Goal: Contribute content

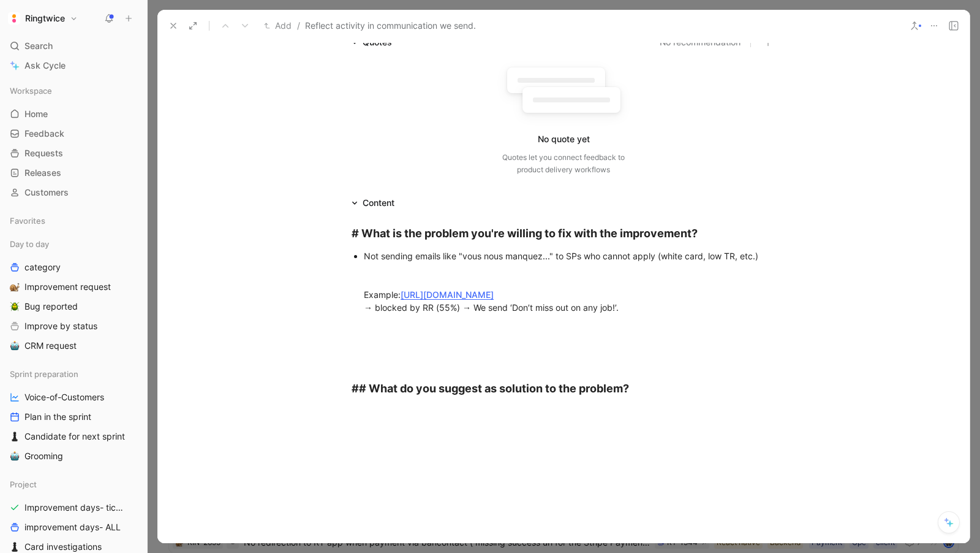
scroll to position [115, 0]
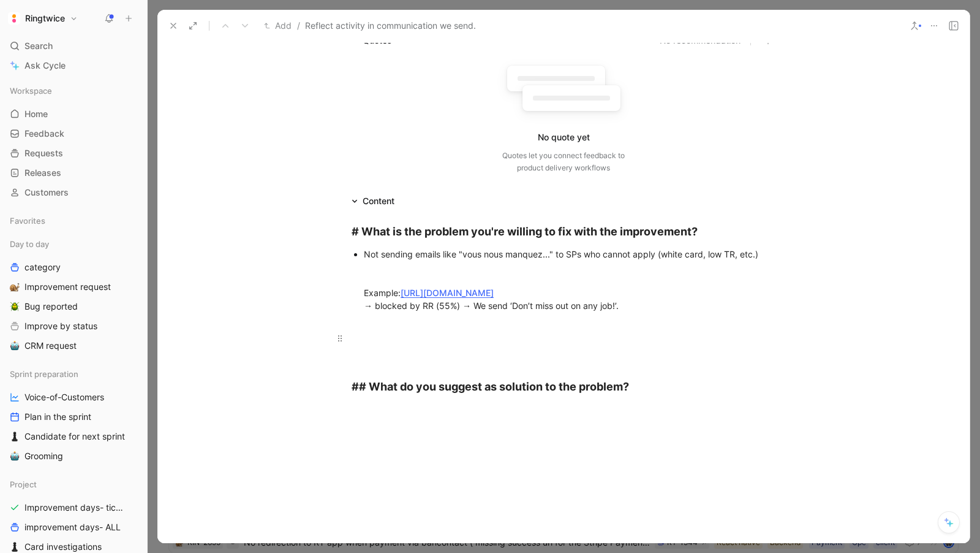
click at [483, 333] on div at bounding box center [564, 344] width 424 height 26
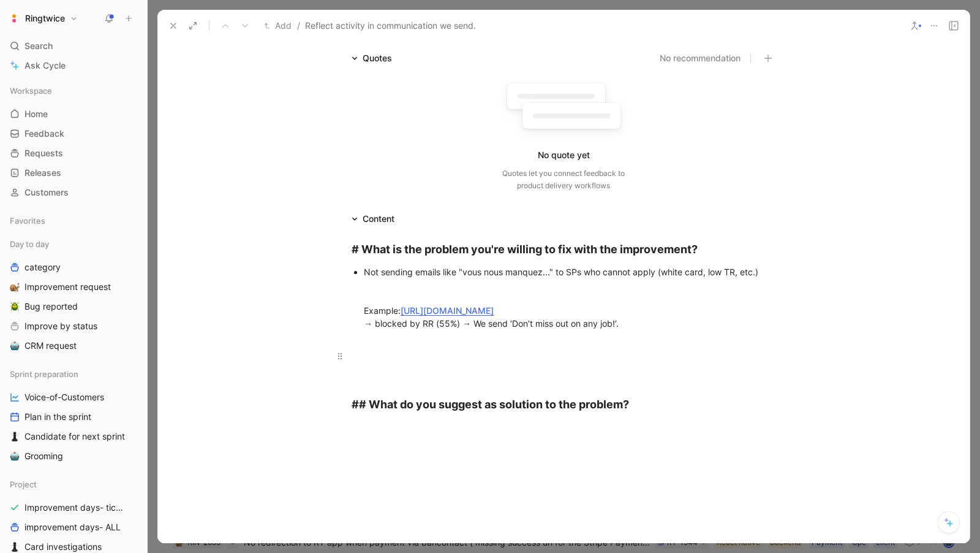
scroll to position [94, 0]
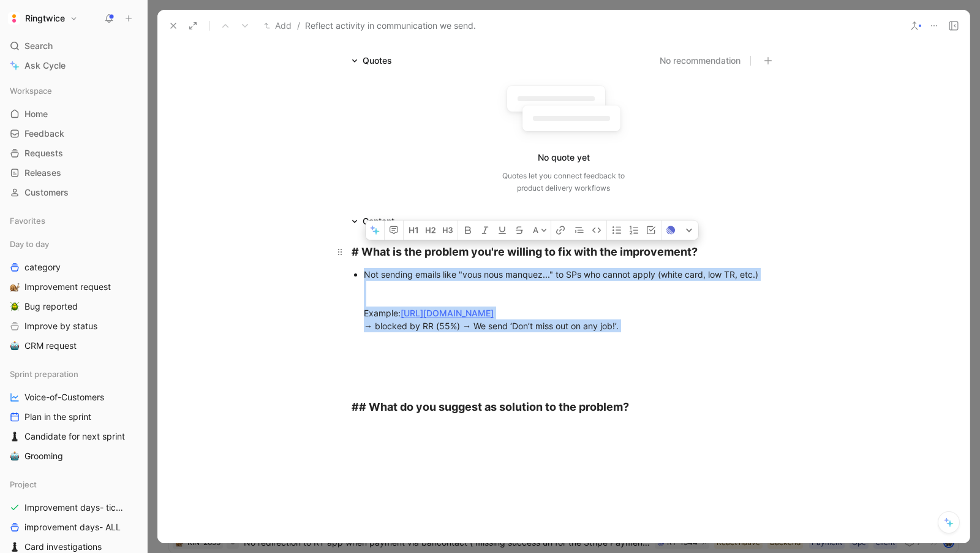
drag, startPoint x: 643, startPoint y: 336, endPoint x: 337, endPoint y: 263, distance: 314.1
click at [337, 263] on div "# What is the problem you're willing to fix with the improvement? Not sending e…" at bounding box center [563, 329] width 812 height 201
click at [395, 228] on icon "button" at bounding box center [393, 228] width 5 height 1
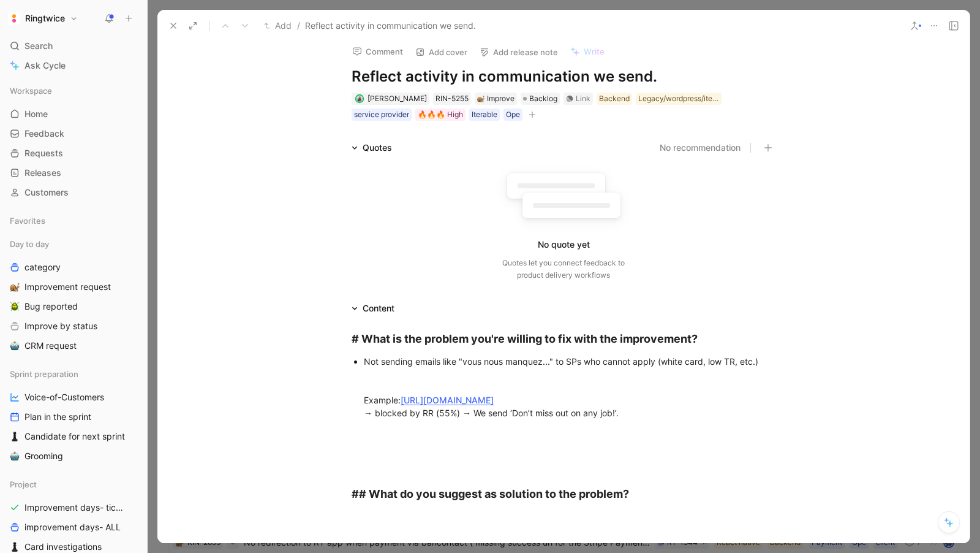
scroll to position [0, 0]
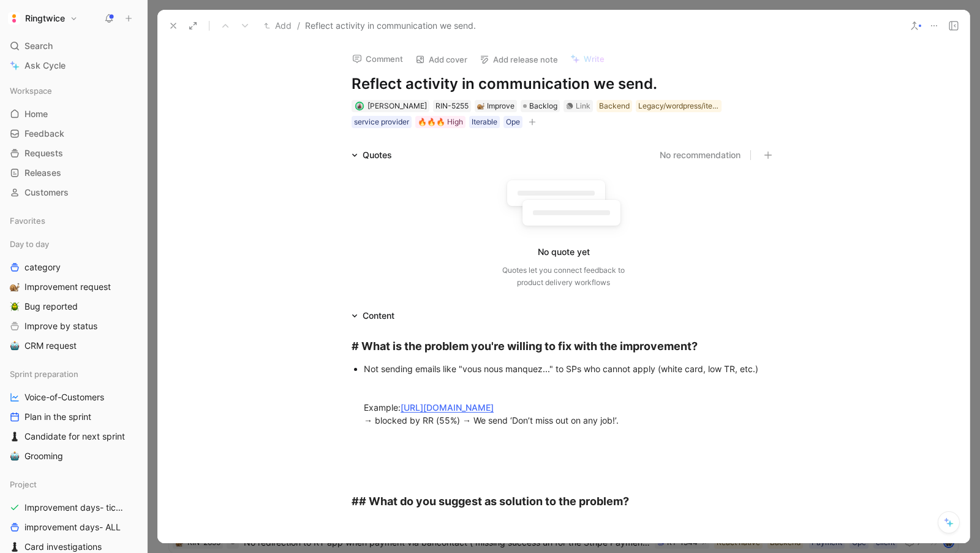
click at [665, 86] on h1 "Reflect activity in communication we send." at bounding box center [564, 84] width 424 height 20
click at [587, 366] on div "Not sending emails like "vous nous manquez..." to SPs who cannot apply (white c…" at bounding box center [570, 400] width 412 height 77
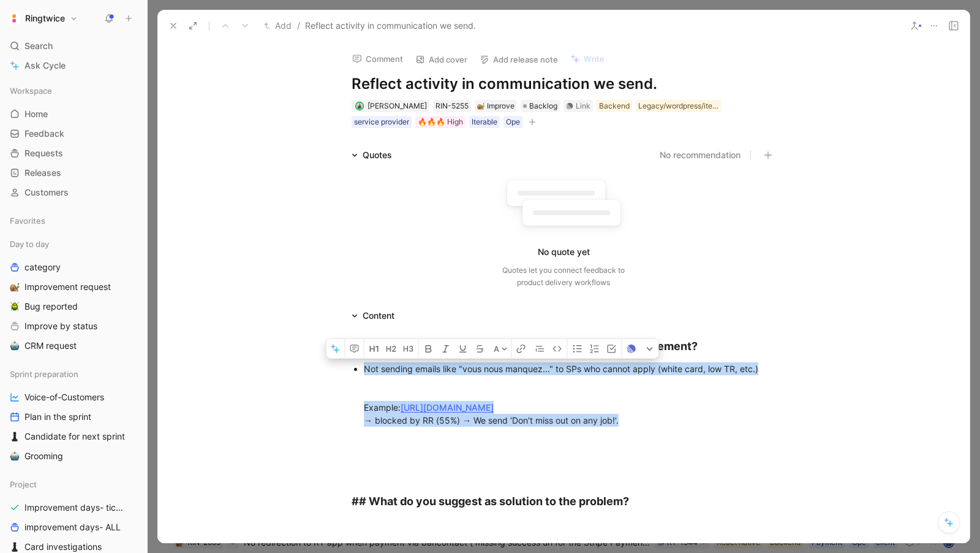
click at [587, 366] on div "Not sending emails like "vous nous manquez..." to SPs who cannot apply (white c…" at bounding box center [570, 400] width 412 height 77
click at [357, 344] on icon "button" at bounding box center [355, 349] width 10 height 10
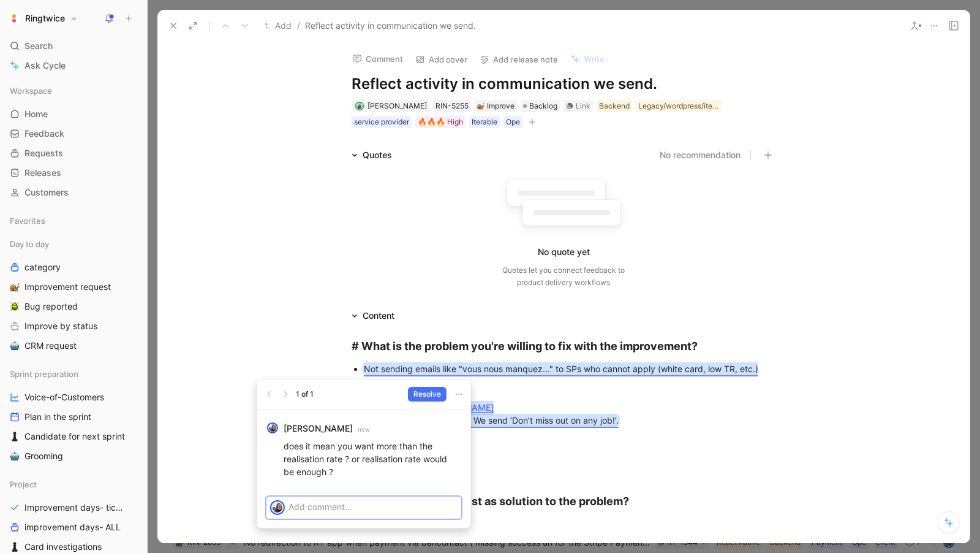
click at [307, 508] on p at bounding box center [373, 506] width 169 height 13
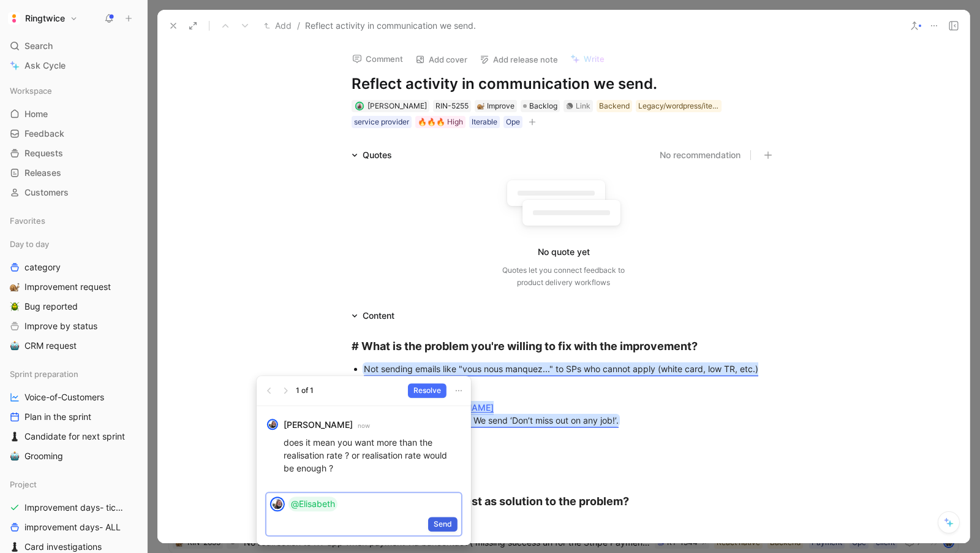
click at [443, 521] on span "Send" at bounding box center [443, 524] width 18 height 12
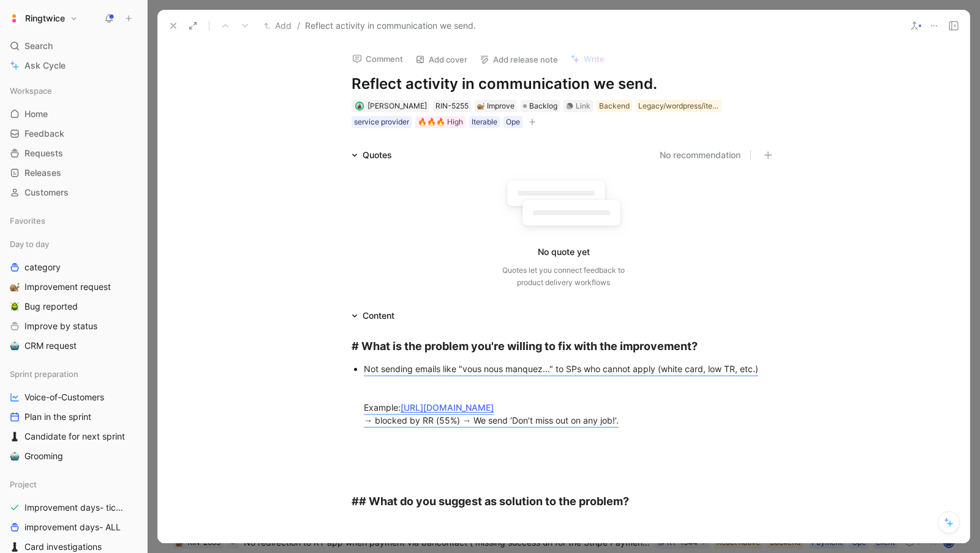
click at [682, 77] on h1 "Reflect activity in communication we send." at bounding box center [564, 84] width 424 height 20
drag, startPoint x: 670, startPoint y: 80, endPoint x: 350, endPoint y: 88, distance: 319.3
click at [349, 88] on div "Comment Add cover Add release note Write Reflect activity in communication we s…" at bounding box center [563, 86] width 470 height 88
copy h1 "Reflect activity in communication we send."
click at [709, 349] on div "# What is the problem you're willing to fix with the improvement?" at bounding box center [564, 346] width 424 height 17
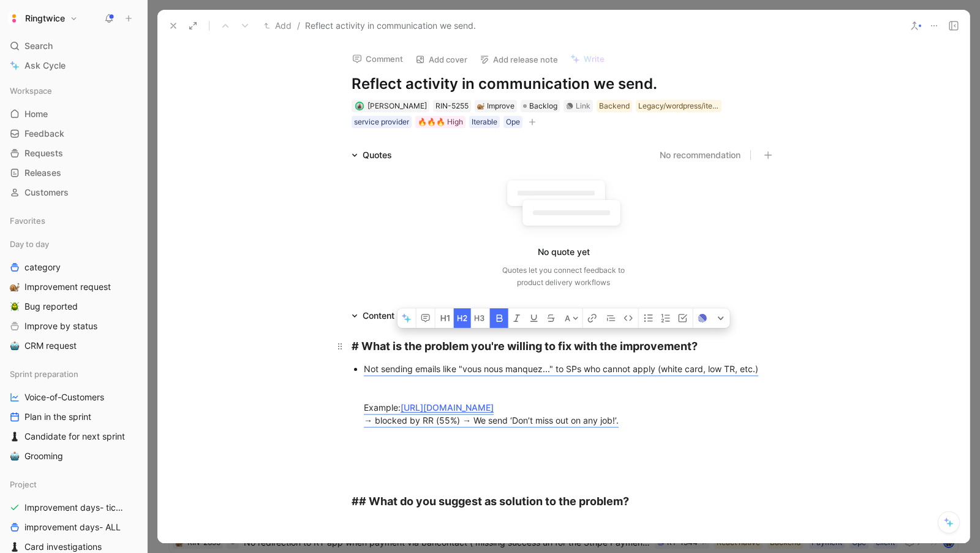
click at [728, 338] on div "# What is the problem you're willing to fix with the improvement?" at bounding box center [564, 346] width 424 height 17
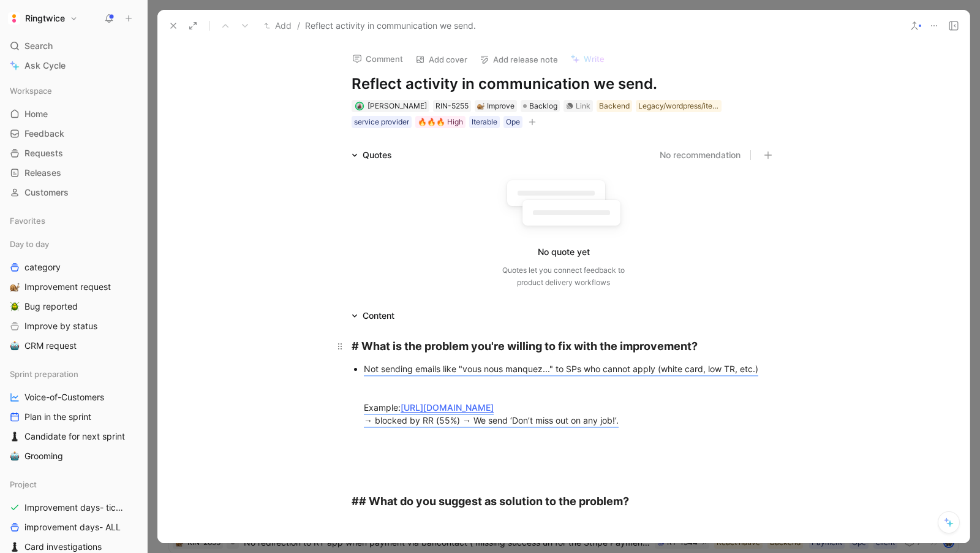
click at [716, 345] on div "# What is the problem you're willing to fix with the improvement?" at bounding box center [564, 346] width 424 height 17
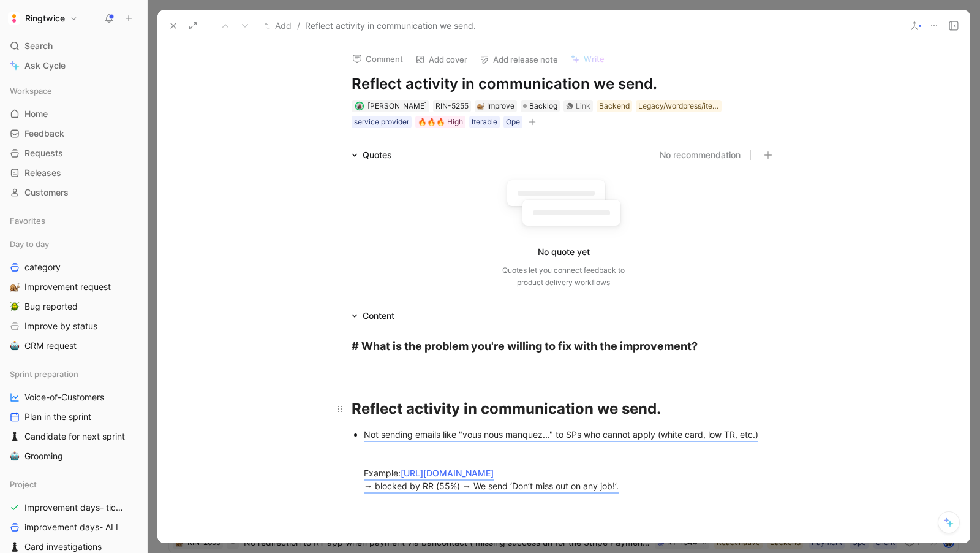
click at [524, 399] on strong "Reflect activity in communication we send." at bounding box center [506, 408] width 309 height 18
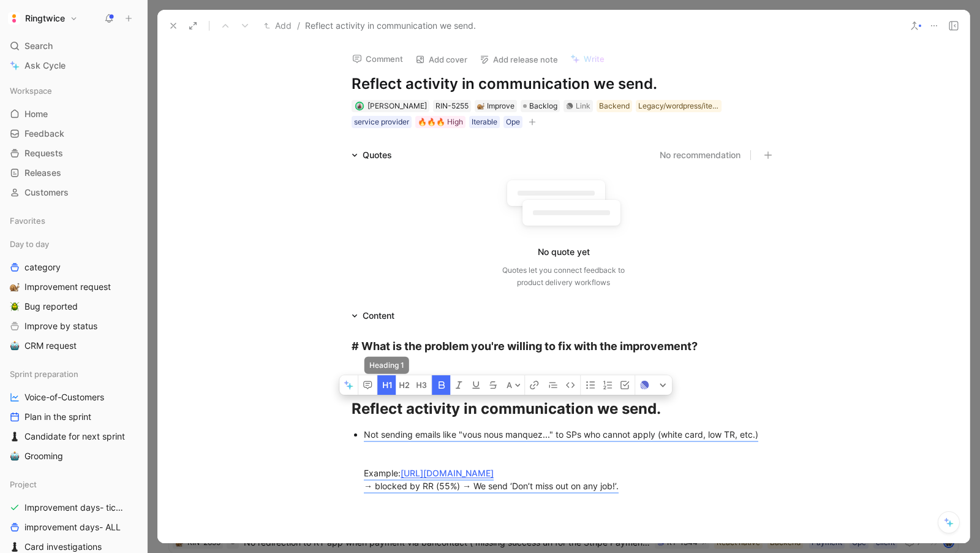
click at [387, 385] on icon "button" at bounding box center [385, 385] width 5 height 6
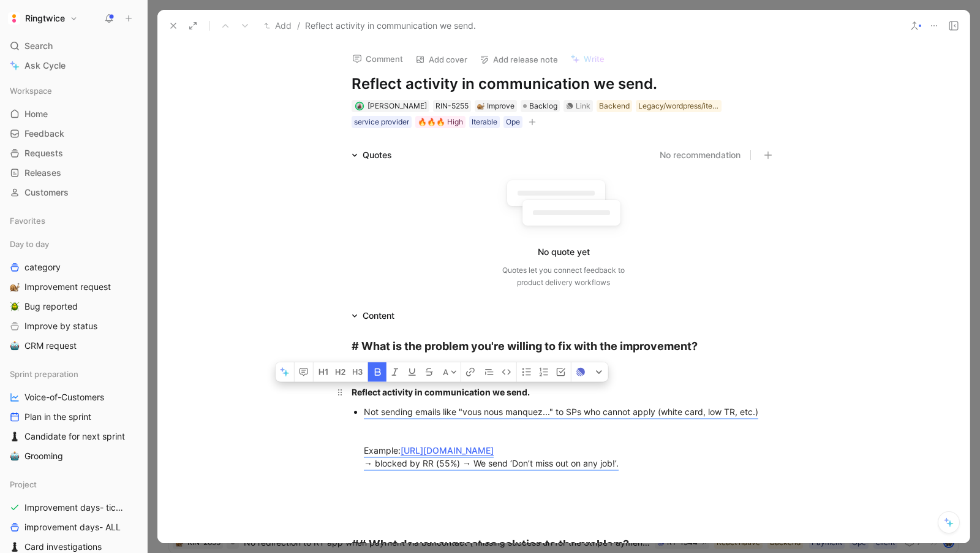
click at [366, 393] on strong "Reflect activity in communication we send." at bounding box center [441, 392] width 178 height 10
click at [352, 387] on strong "Reflect activity in communication we send." at bounding box center [441, 392] width 178 height 10
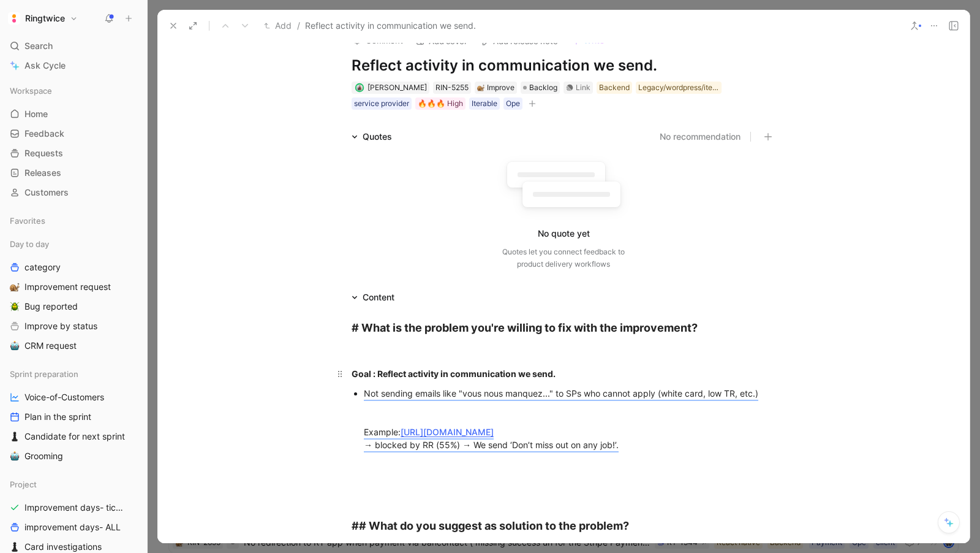
scroll to position [19, 0]
click at [594, 374] on div "Goal : Reflect activity in communication we send." at bounding box center [564, 372] width 424 height 13
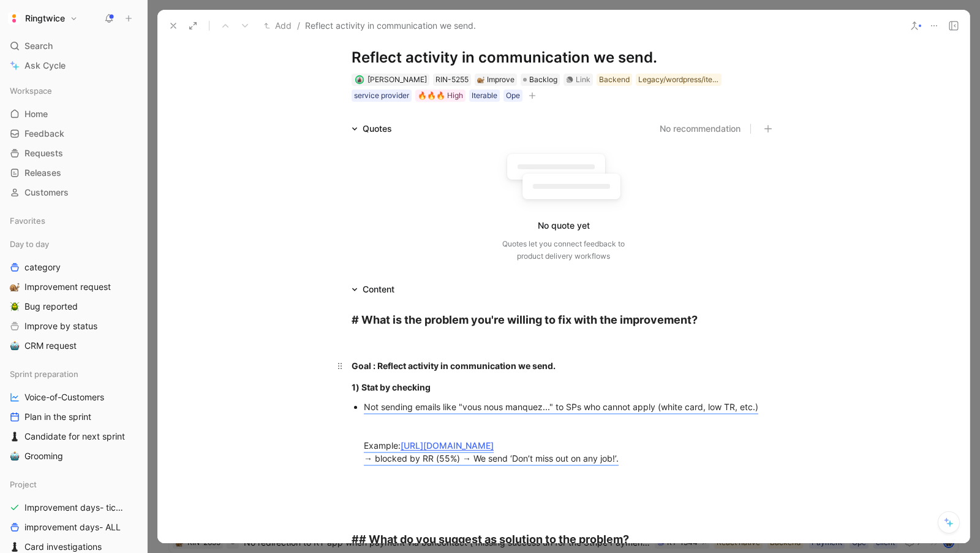
scroll to position [27, 0]
drag, startPoint x: 369, startPoint y: 383, endPoint x: 464, endPoint y: 391, distance: 94.7
click at [464, 391] on div "1) Stat by checking" at bounding box center [564, 386] width 424 height 13
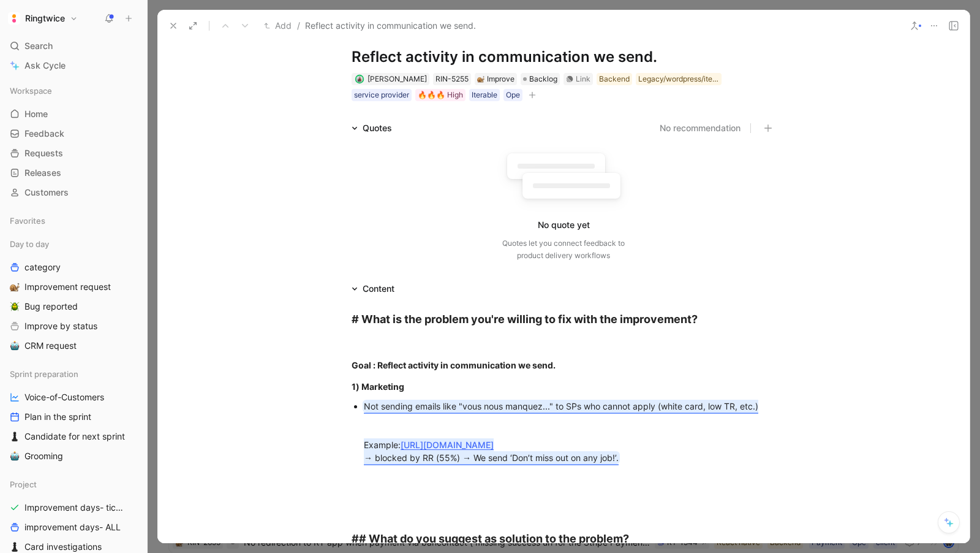
click at [472, 401] on mark "Not sending emails like "vous nous manquez..." to SPs who cannot apply (white c…" at bounding box center [561, 432] width 395 height 62
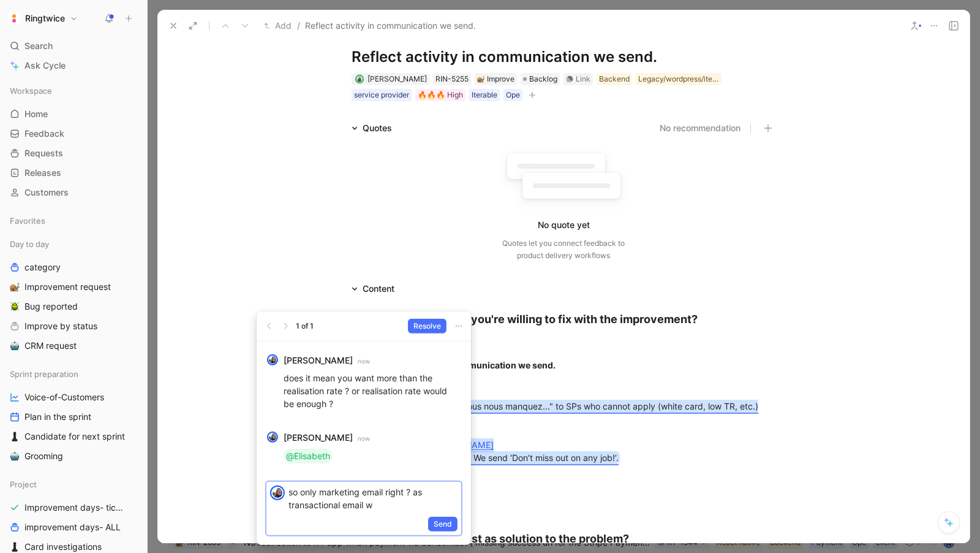
drag, startPoint x: 415, startPoint y: 491, endPoint x: 436, endPoint y: 502, distance: 23.0
click at [436, 502] on p "so only marketing email right ? as transactional email w" at bounding box center [373, 498] width 169 height 26
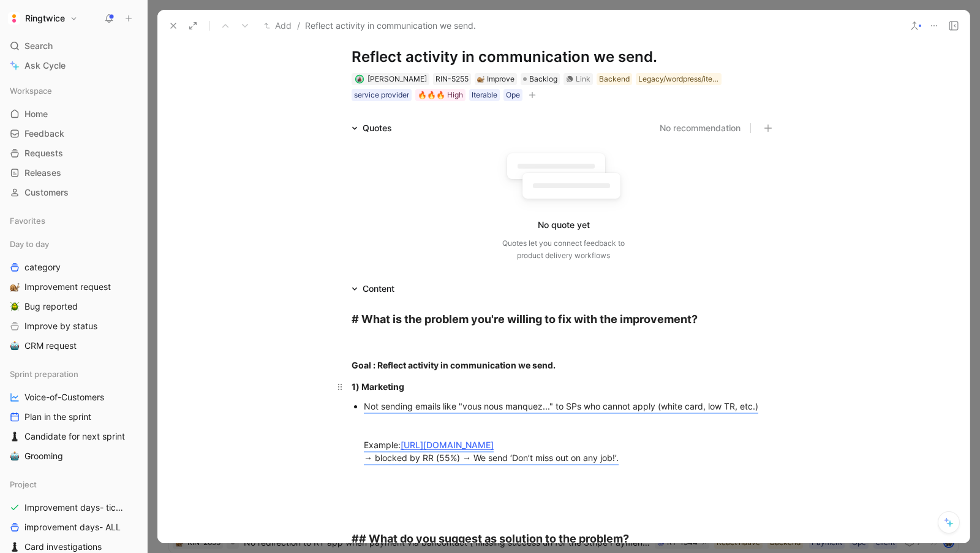
click at [440, 388] on div "1) Marketing" at bounding box center [564, 386] width 424 height 13
click at [566, 366] on div "Goal : Reflect activity in communication we send." at bounding box center [564, 364] width 424 height 13
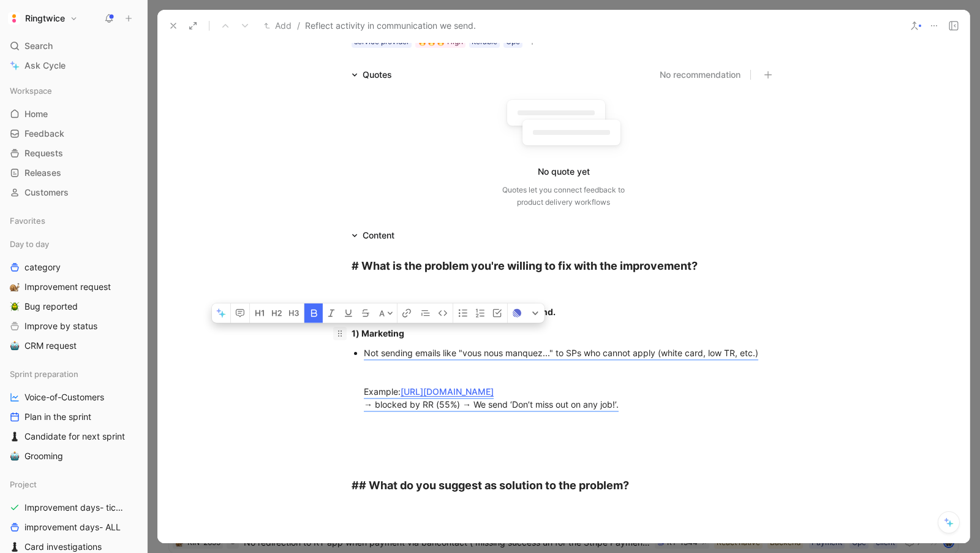
drag, startPoint x: 421, startPoint y: 332, endPoint x: 334, endPoint y: 331, distance: 87.0
click at [334, 331] on p "1) Marketing" at bounding box center [563, 333] width 470 height 20
copy strong "1) Marketing"
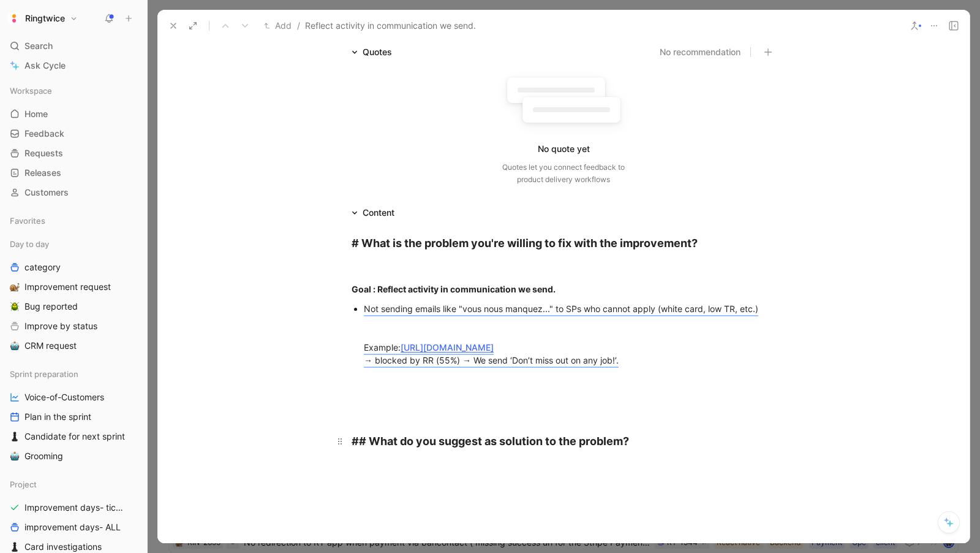
scroll to position [105, 0]
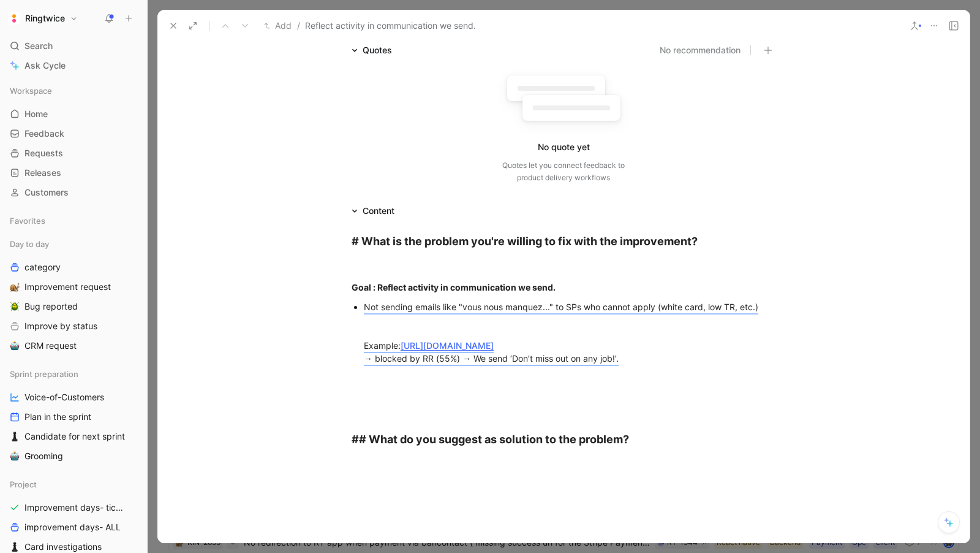
click at [383, 461] on div "# What is the problem you're willing to fix with the improvement? Goal : Reflec…" at bounding box center [563, 340] width 812 height 244
click at [417, 464] on div at bounding box center [563, 545] width 812 height 166
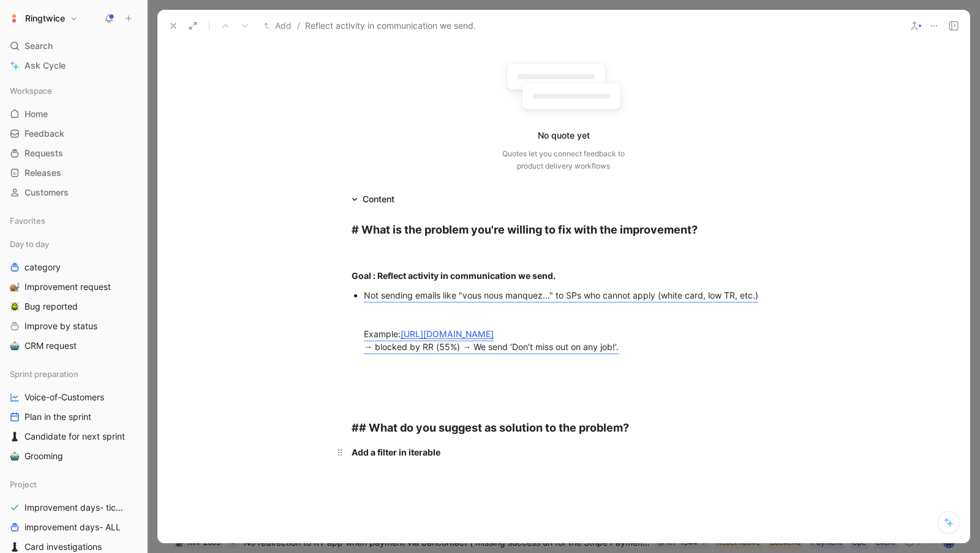
click at [472, 456] on div "Add a filter in iterable" at bounding box center [564, 451] width 424 height 13
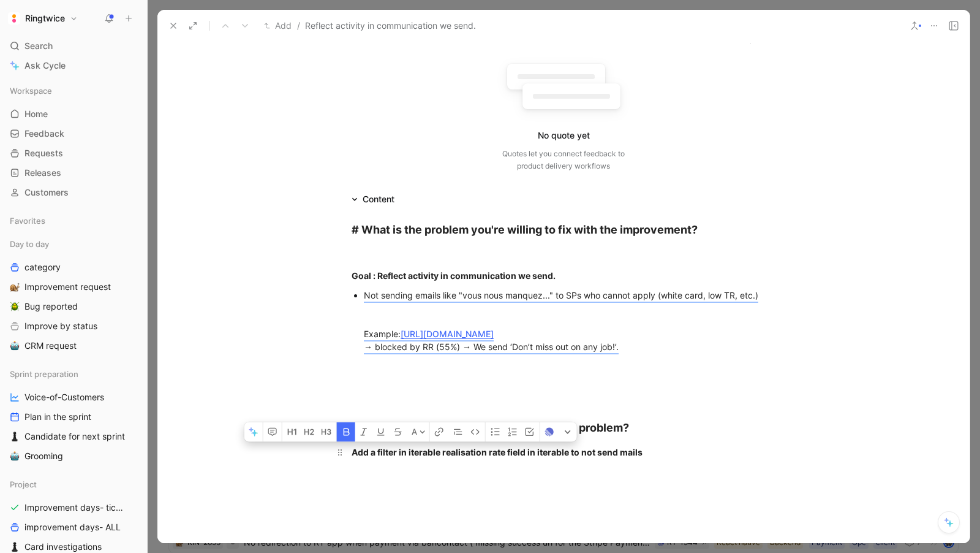
drag, startPoint x: 377, startPoint y: 453, endPoint x: 444, endPoint y: 453, distance: 66.8
click at [444, 453] on strong "Add a filter in iterable realisation rate field in iterable to not send mails" at bounding box center [497, 452] width 291 height 10
drag, startPoint x: 436, startPoint y: 450, endPoint x: 383, endPoint y: 450, distance: 52.1
click at [383, 450] on strong "Add a filter in iterable realisation rate field in iterable to not send mails" at bounding box center [497, 452] width 291 height 10
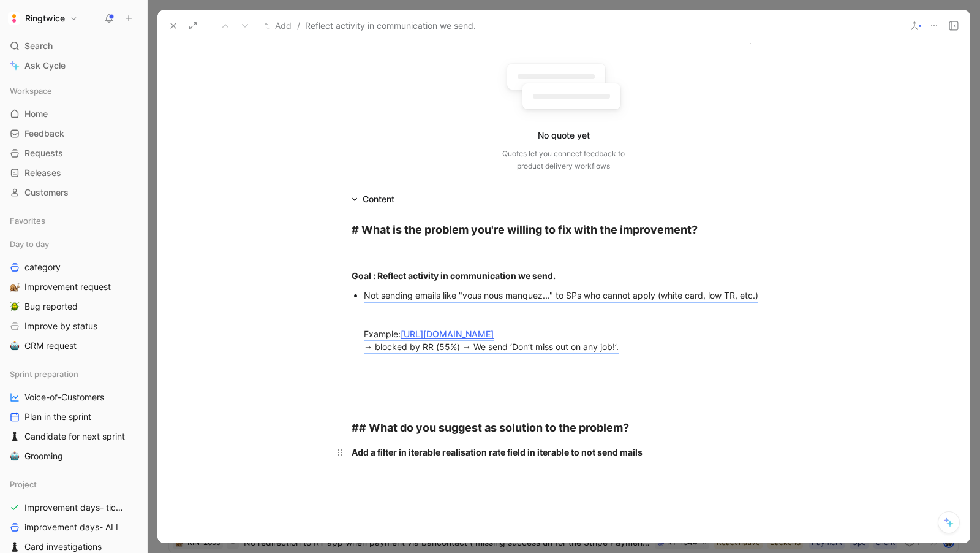
click at [409, 451] on strong "Add a filter in iterable realisation rate field in iterable to not send mails" at bounding box center [497, 452] width 291 height 10
click at [441, 453] on strong "Add a filter in iterable realisation rate field in iterable to not send mails" at bounding box center [497, 452] width 291 height 10
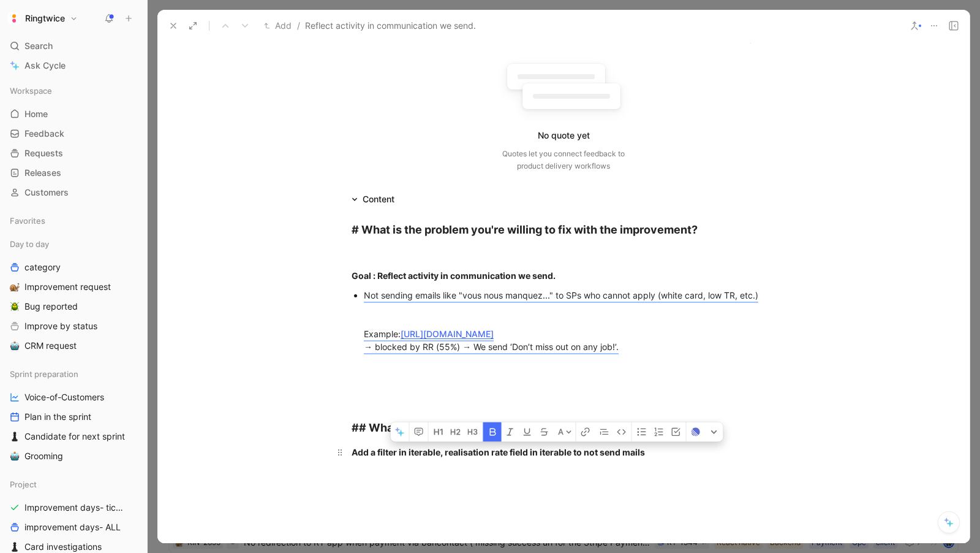
drag, startPoint x: 545, startPoint y: 452, endPoint x: 568, endPoint y: 452, distance: 22.7
click at [568, 452] on strong "Add a filter in iterable, realisation rate field in iterable to not send mails" at bounding box center [498, 452] width 293 height 10
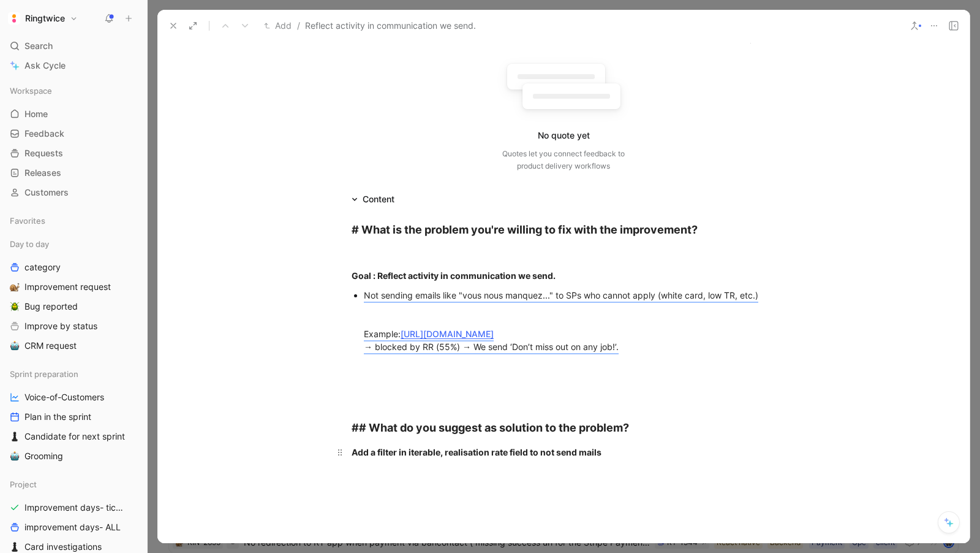
click at [649, 456] on div "Add a filter in iterable, realisation rate field to not send mails" at bounding box center [564, 451] width 424 height 13
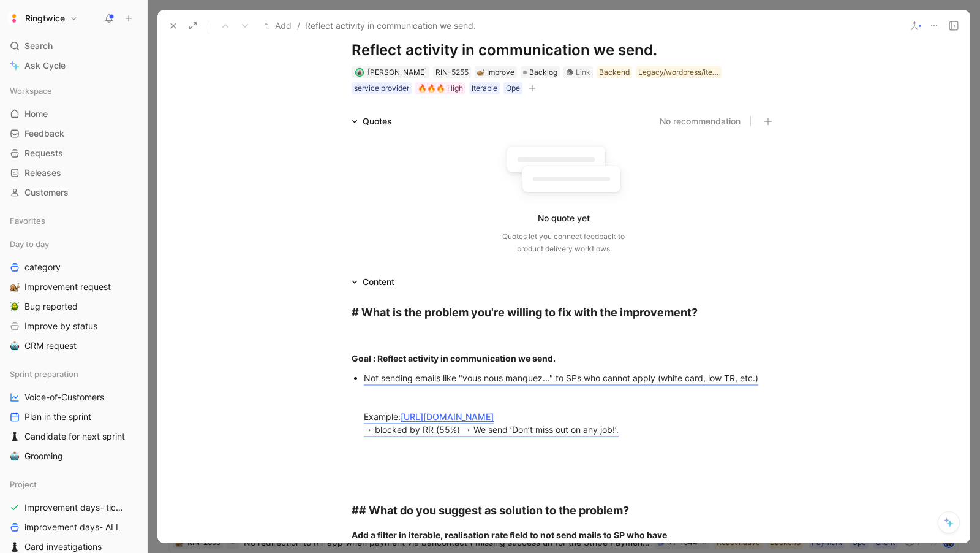
scroll to position [0, 0]
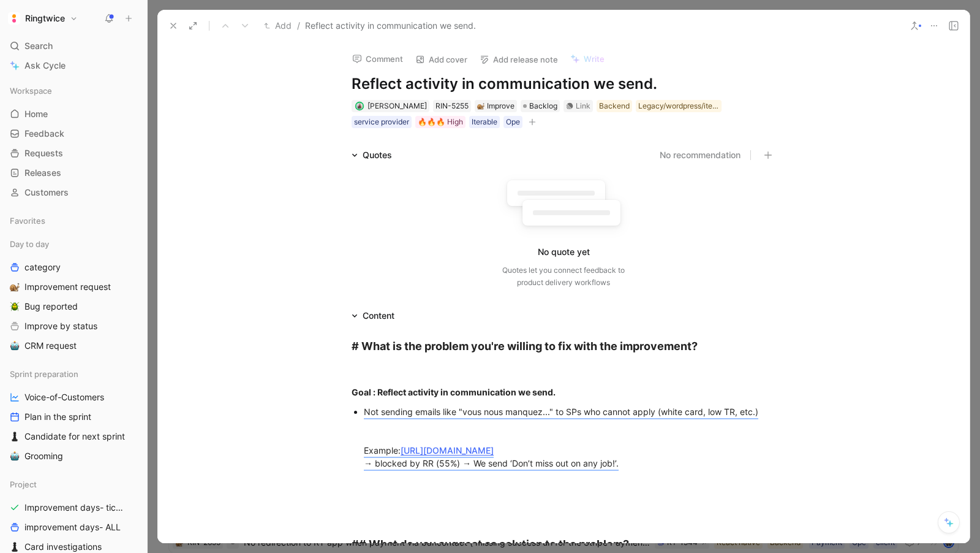
click at [498, 81] on h1 "Reflect activity in communication we send." at bounding box center [564, 84] width 424 height 20
copy h1 "Reflect activity in communication we send."
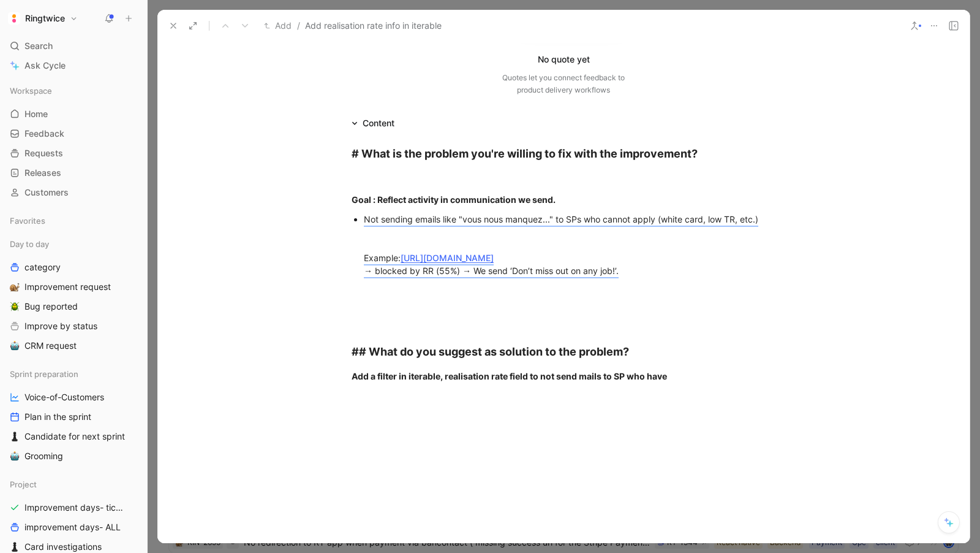
scroll to position [196, 0]
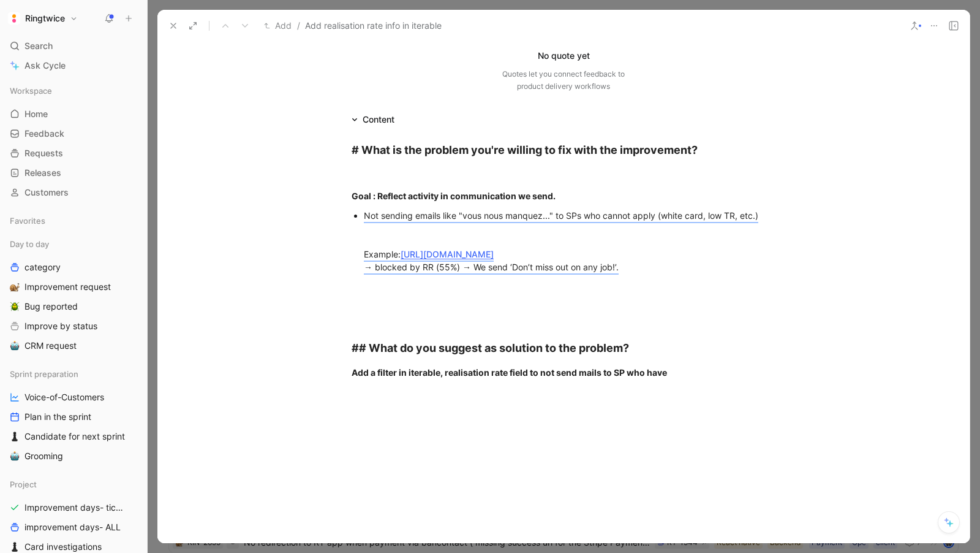
click at [521, 421] on div at bounding box center [563, 475] width 812 height 166
click at [472, 372] on strong "Add a filter in iterable, realisation rate field to not send mails to SP who ha…" at bounding box center [509, 372] width 315 height 10
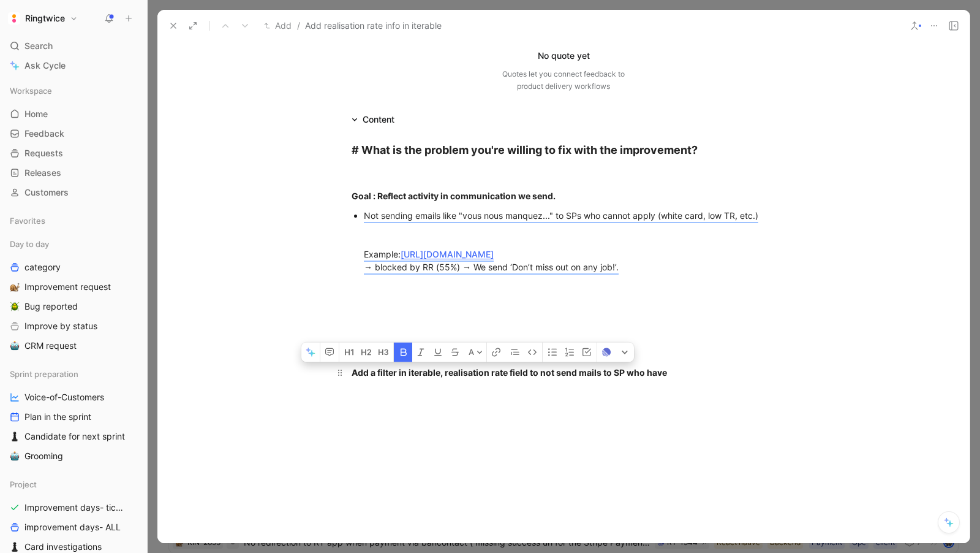
click at [472, 372] on strong "Add a filter in iterable, realisation rate field to not send mails to SP who ha…" at bounding box center [509, 372] width 315 height 10
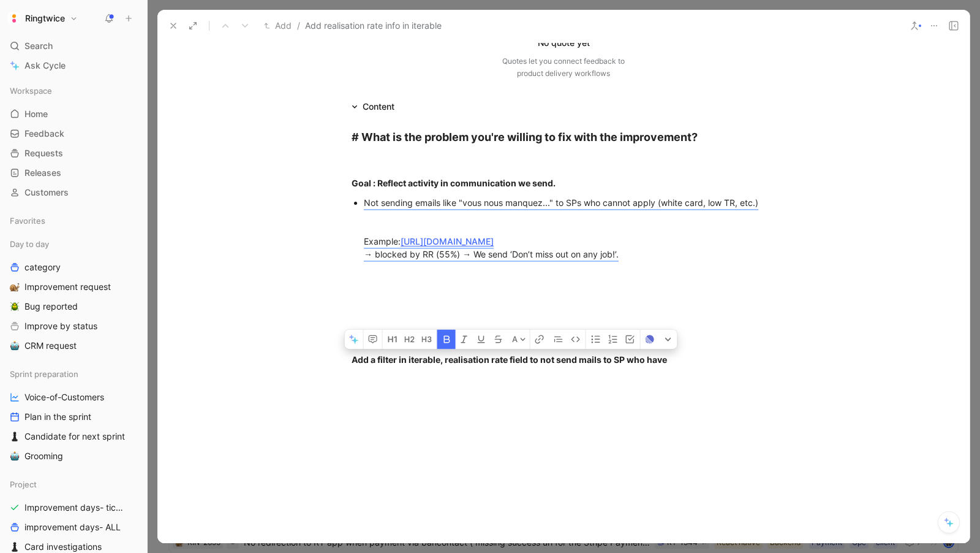
scroll to position [210, 0]
click at [576, 420] on div at bounding box center [563, 462] width 812 height 166
click at [492, 363] on div "Add a filter in iterable, realisation rate field to not send mails to SP who ha…" at bounding box center [564, 358] width 424 height 13
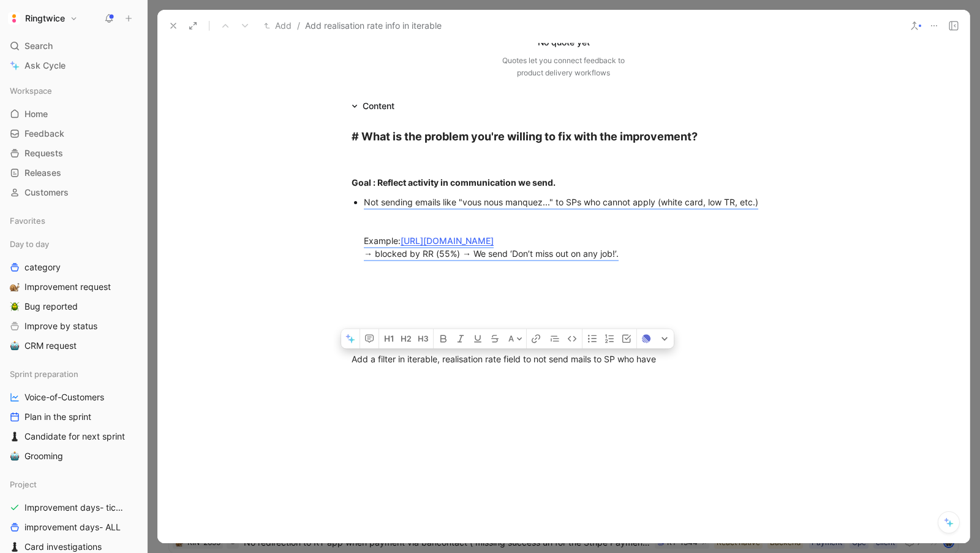
click at [606, 380] on div at bounding box center [563, 462] width 812 height 166
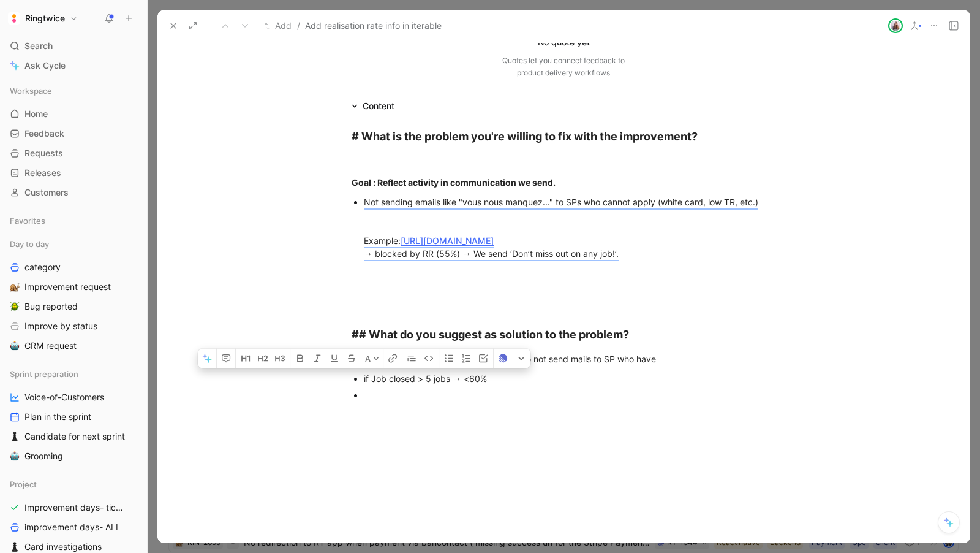
drag, startPoint x: 459, startPoint y: 400, endPoint x: 353, endPoint y: 381, distance: 108.3
click at [353, 381] on ul "if Job closed > 5 jobs → <60%" at bounding box center [563, 386] width 470 height 33
click at [380, 398] on div at bounding box center [570, 394] width 412 height 13
drag, startPoint x: 380, startPoint y: 398, endPoint x: 347, endPoint y: 378, distance: 38.8
click at [347, 379] on ul "if Job closed > 5 jobs → <60%" at bounding box center [563, 386] width 470 height 33
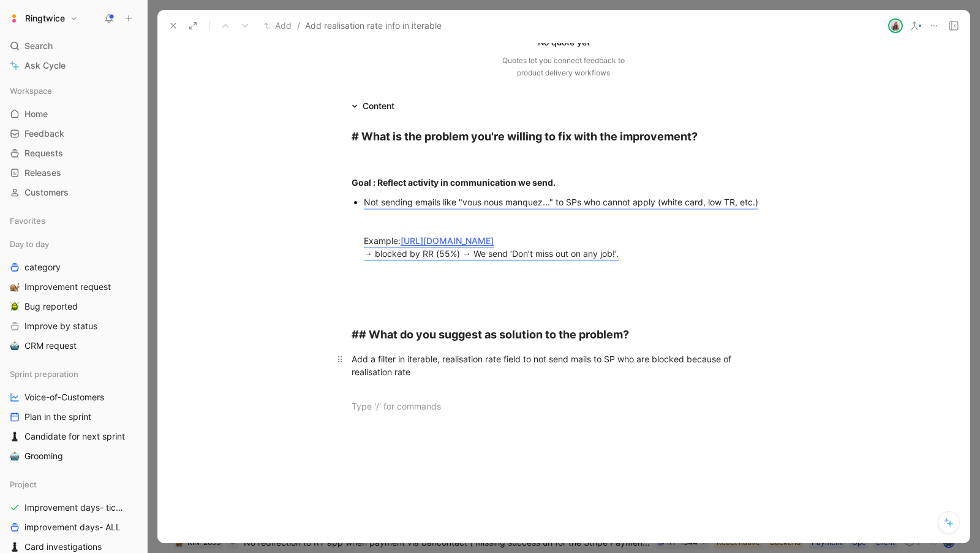
click at [532, 357] on div "Add a filter in iterable, realisation rate field to not send mails to SP who ar…" at bounding box center [564, 371] width 424 height 39
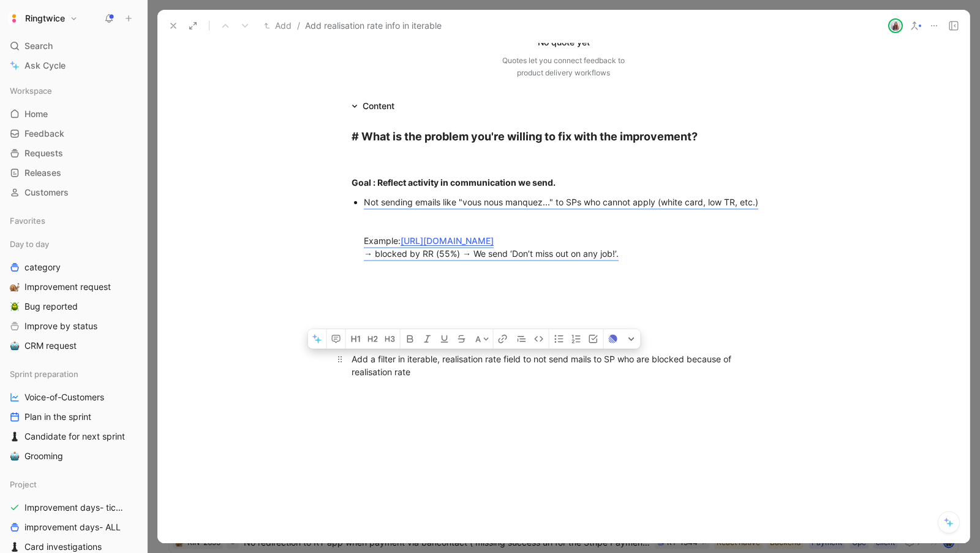
drag, startPoint x: 535, startPoint y: 357, endPoint x: 553, endPoint y: 371, distance: 22.7
click at [553, 371] on div "Add a filter in iterable, realisation rate field to not send mails to SP who ar…" at bounding box center [564, 371] width 424 height 39
click at [531, 369] on div "Add a filter in iterable, realisation rate field to not send mails to SP who ar…" at bounding box center [564, 371] width 424 height 39
click at [527, 357] on div "Add a filter in iterable, realisation rate field to not send mails to SP who ar…" at bounding box center [564, 371] width 424 height 39
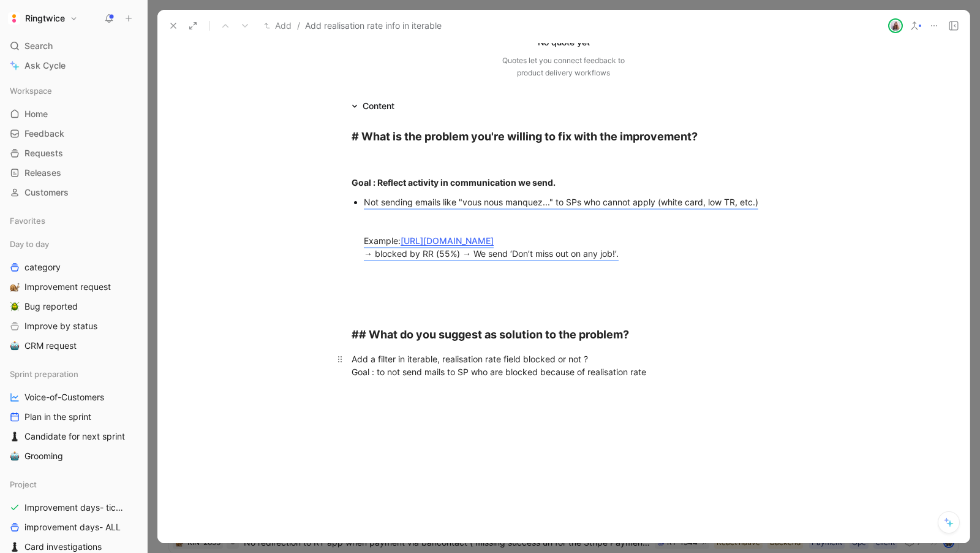
click at [389, 376] on div "Add a filter in iterable, realisation rate field blocked or not ? Goal : to not…" at bounding box center [564, 371] width 424 height 39
click at [662, 365] on div "Add a filter in iterable, realisation rate field blocked or not ? Goal : not se…" at bounding box center [564, 371] width 424 height 39
click at [441, 392] on div "Realisation rules reminder" at bounding box center [564, 400] width 424 height 26
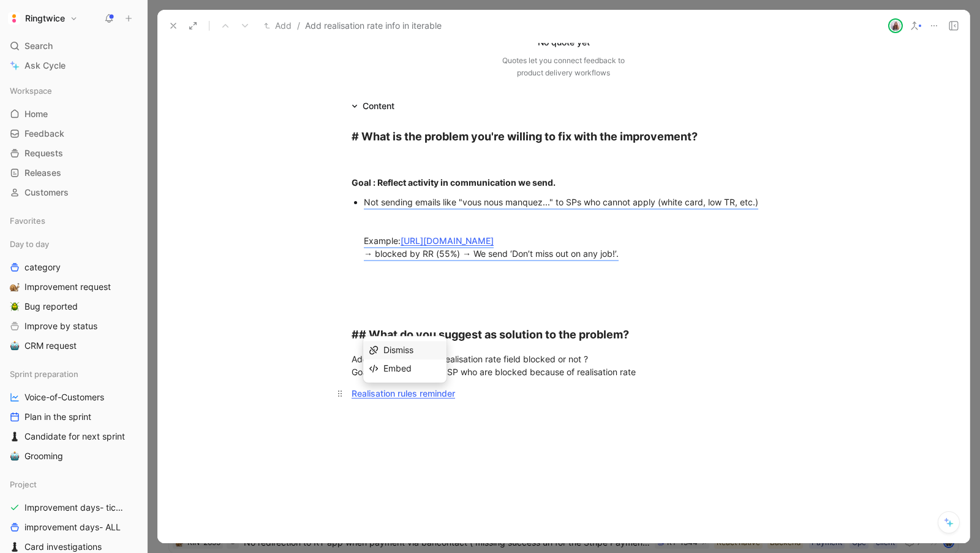
click at [512, 400] on div "Realisation rules reminder" at bounding box center [564, 400] width 424 height 26
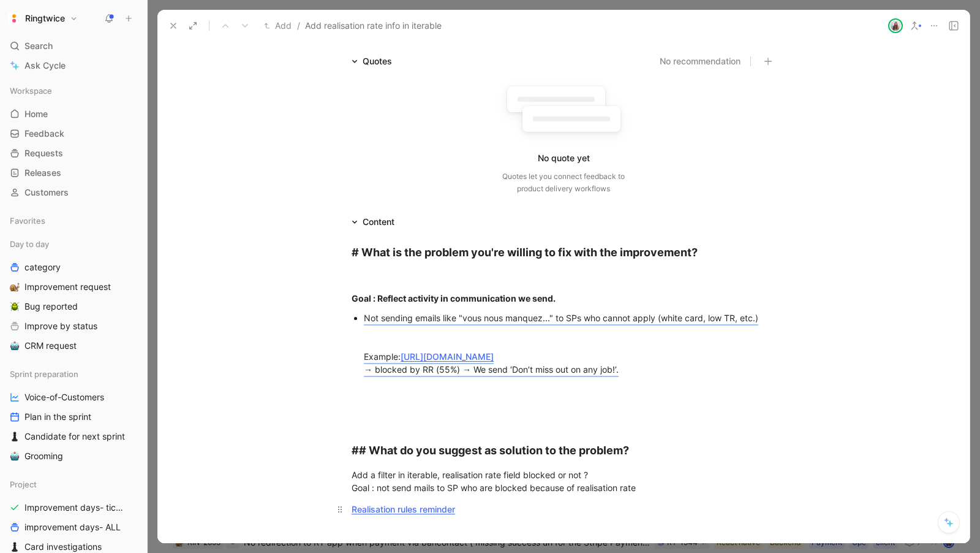
scroll to position [80, 0]
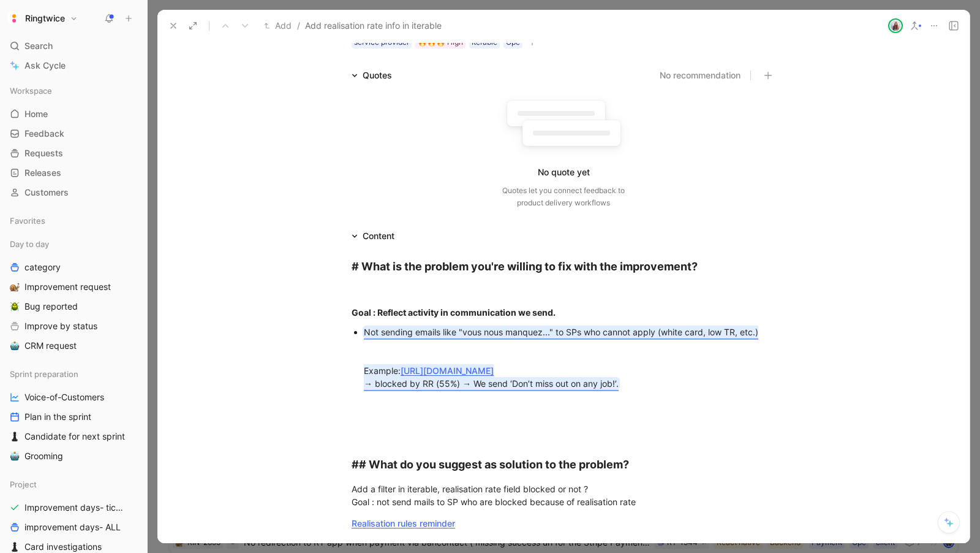
click at [583, 382] on mark "Not sending emails like "vous nous manquez..." to SPs who cannot apply (white c…" at bounding box center [561, 358] width 395 height 62
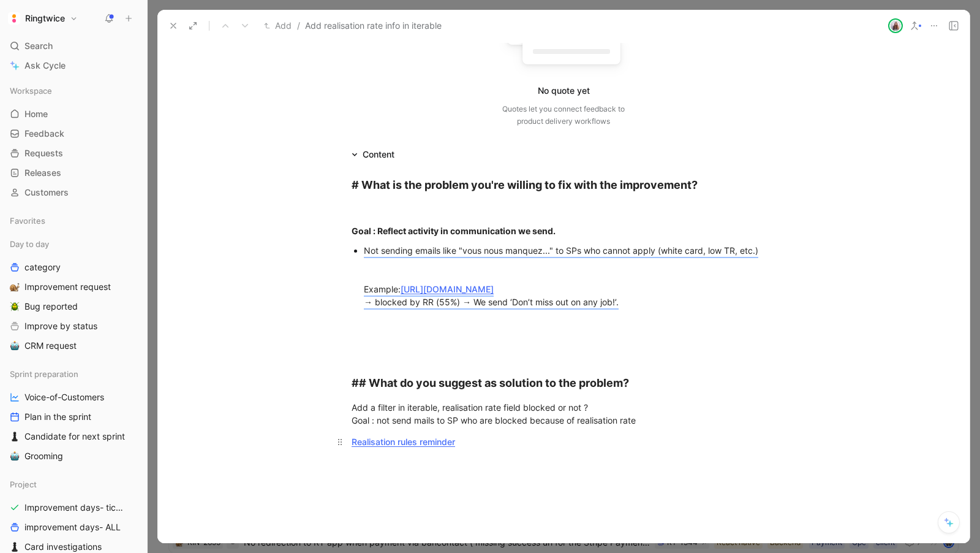
click at [659, 442] on div "Realisation rules reminder" at bounding box center [564, 448] width 424 height 26
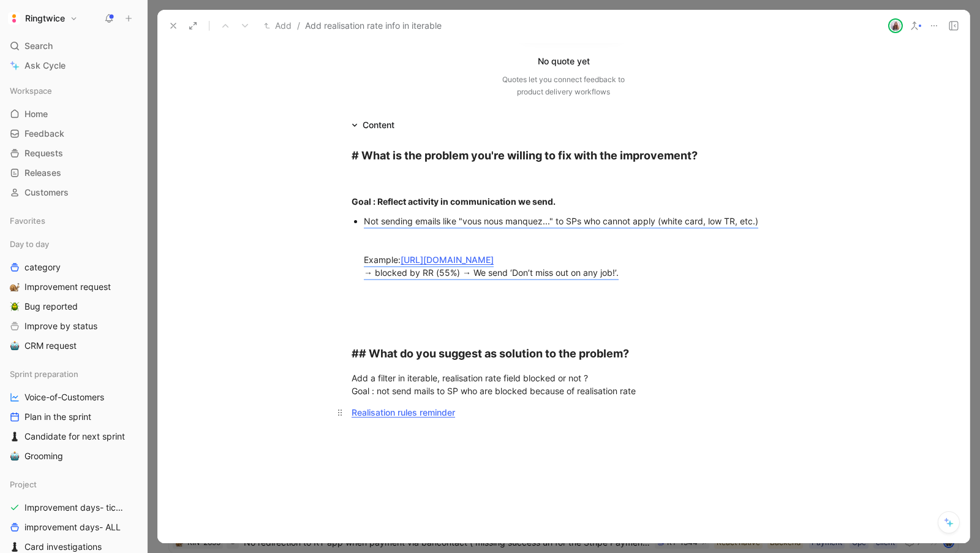
scroll to position [213, 0]
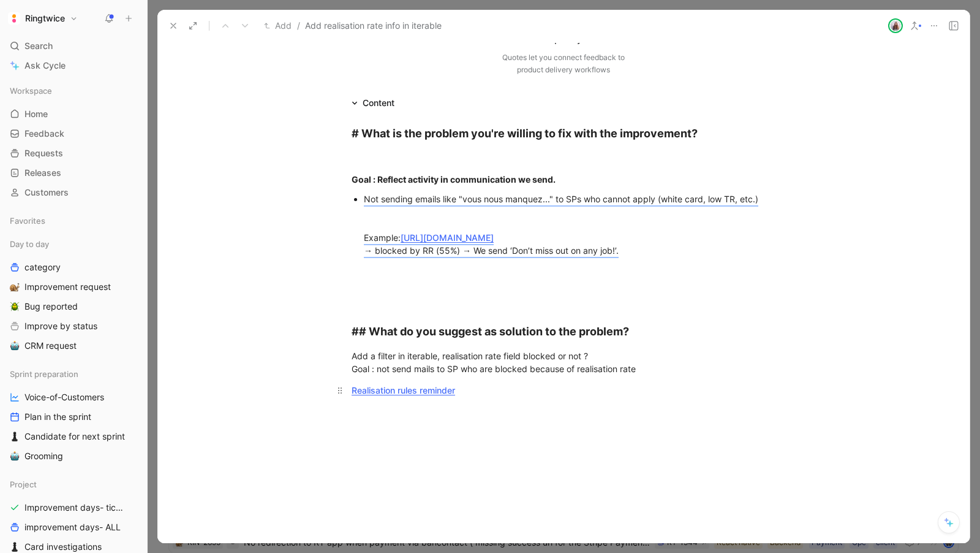
click at [655, 393] on div "Realisation rules reminder" at bounding box center [564, 396] width 424 height 26
drag, startPoint x: 570, startPoint y: 402, endPoint x: 268, endPoint y: 342, distance: 307.8
click at [272, 343] on div "# What is the problem you're willing to fix with the improvement? Goal : Reflec…" at bounding box center [563, 277] width 812 height 334
click at [544, 350] on div "Add a filter in iterable, realisation rate field blocked or not ? Goal : not se…" at bounding box center [564, 362] width 424 height 26
click at [528, 370] on div "Add a filter in iterable, realisation rate field blocked or not ? Goal : not se…" at bounding box center [564, 362] width 424 height 26
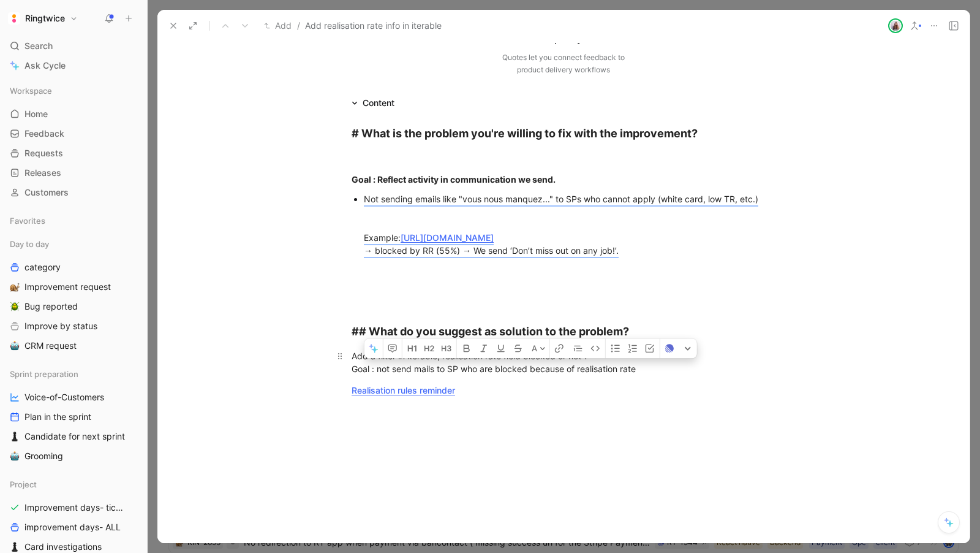
click at [528, 370] on div "Add a filter in iterable, realisation rate field blocked or not ? Goal : not se…" at bounding box center [564, 362] width 424 height 26
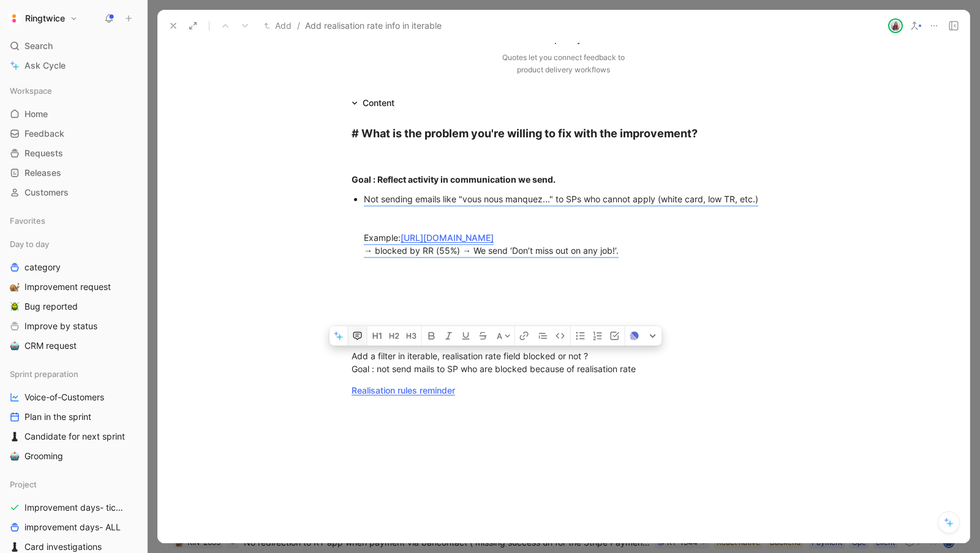
click at [355, 333] on icon "button" at bounding box center [357, 333] width 5 height 1
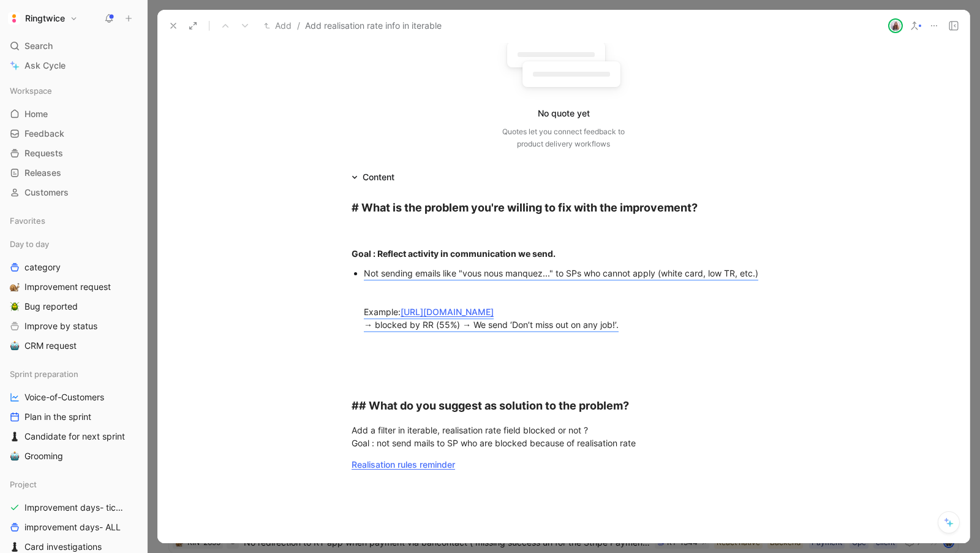
scroll to position [397, 0]
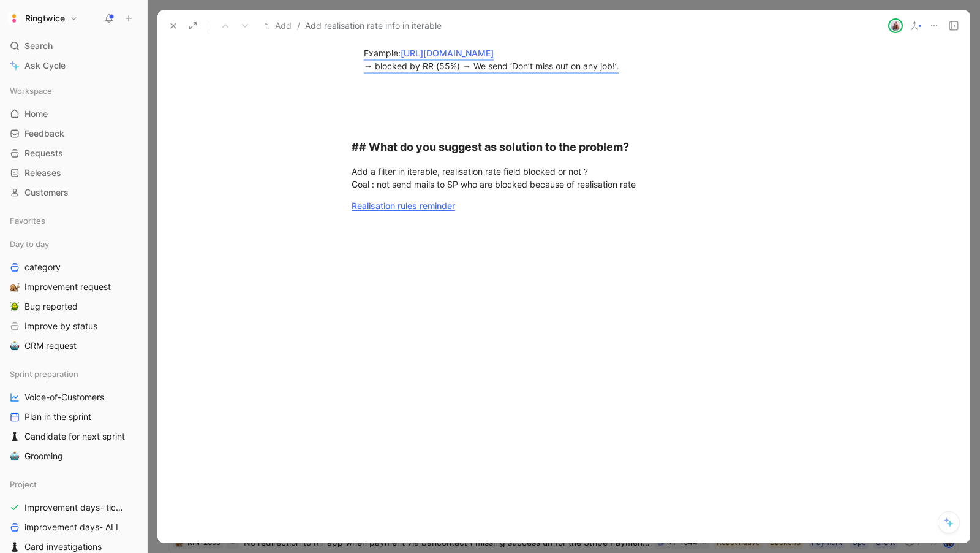
click at [441, 311] on div at bounding box center [563, 343] width 812 height 166
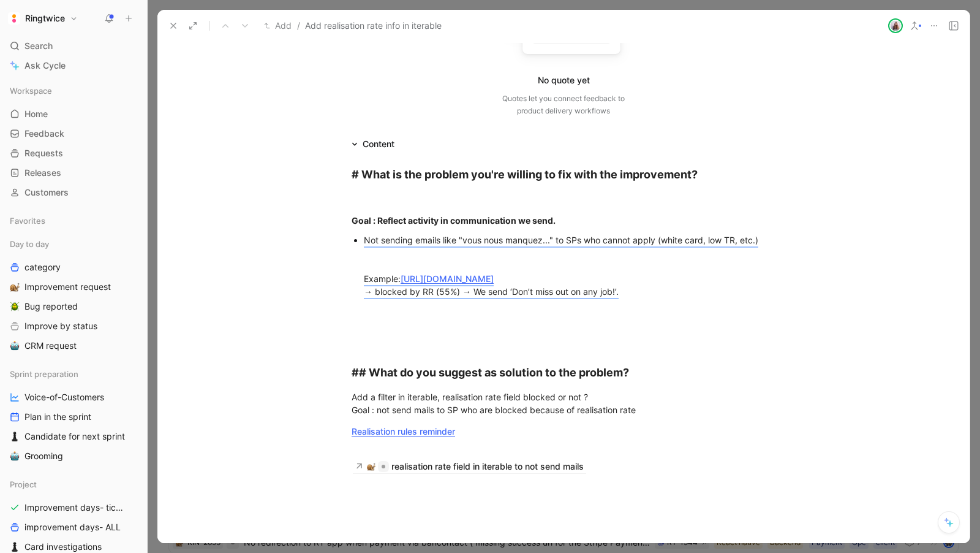
scroll to position [0, 0]
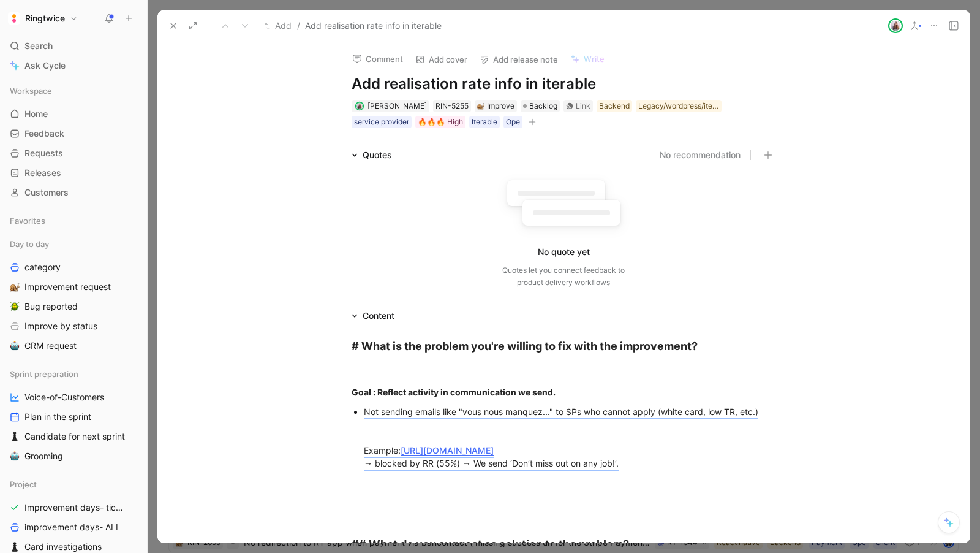
click at [383, 83] on h1 "Add realisation rate info in iterable" at bounding box center [564, 84] width 424 height 20
click at [567, 74] on h1 "Not send email to blocked SP" at bounding box center [564, 84] width 424 height 20
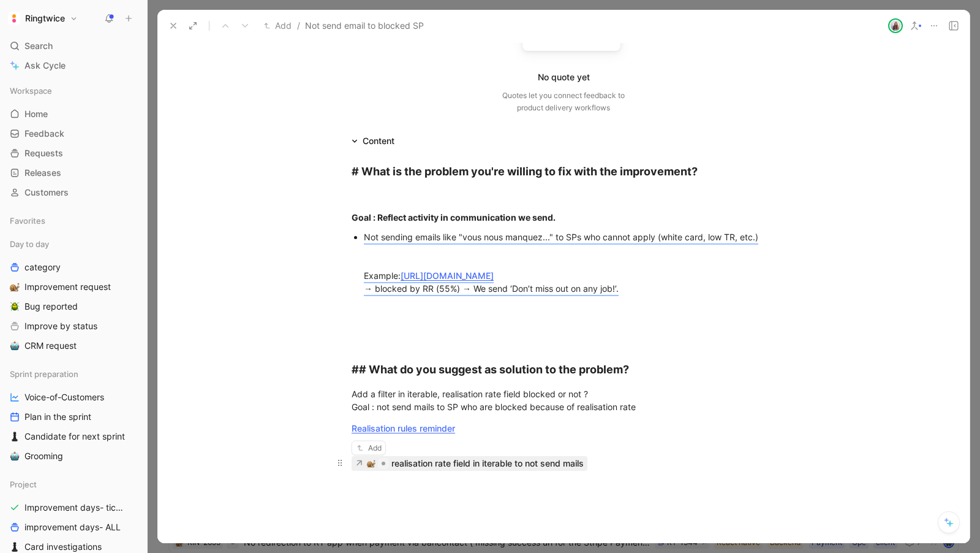
scroll to position [185, 0]
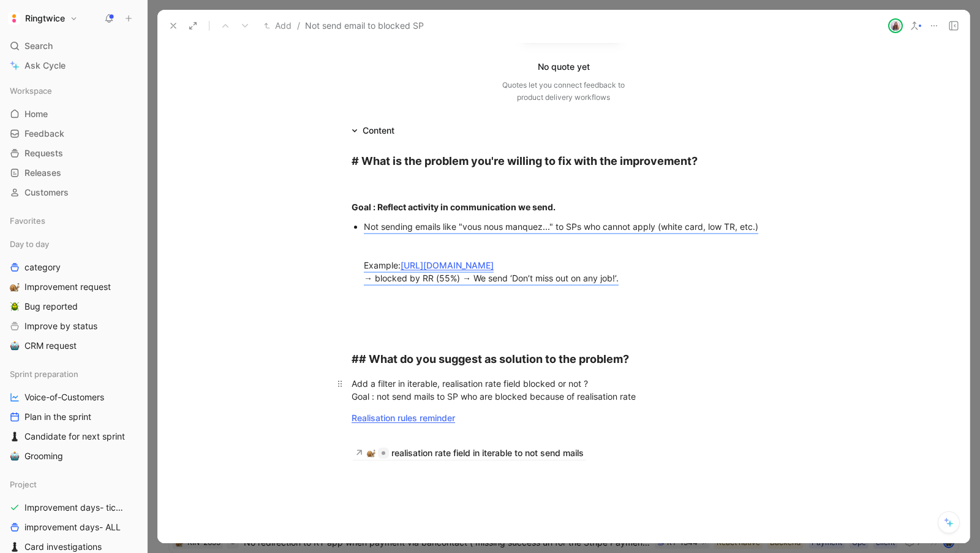
click at [467, 402] on p "Add a filter in iterable, realisation rate field blocked or not ? Goal : not se…" at bounding box center [563, 389] width 470 height 33
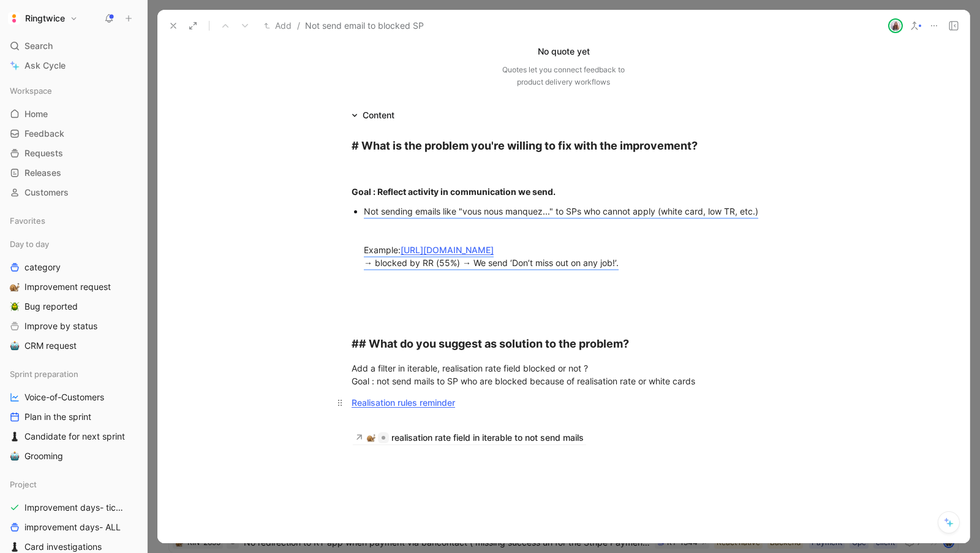
scroll to position [206, 0]
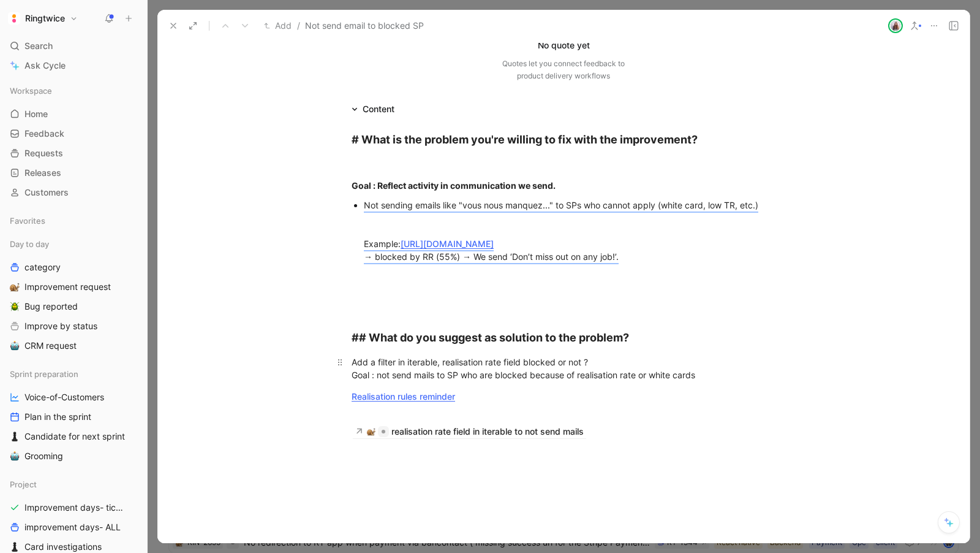
click at [443, 363] on div "Add a filter in iterable, realisation rate field blocked or not ? Goal : not se…" at bounding box center [564, 368] width 424 height 26
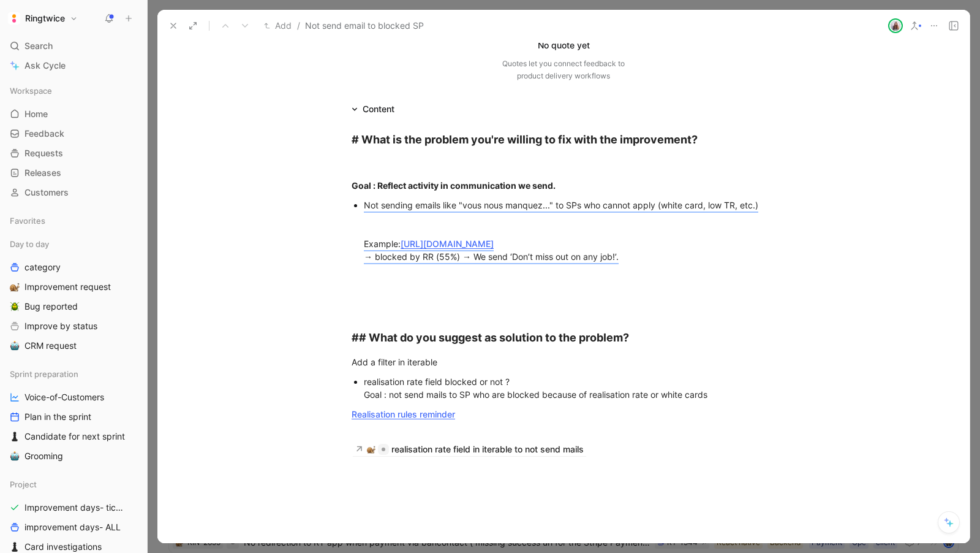
click at [532, 379] on div "realisation rate field blocked or not ? Goal : not send mails to SP who are blo…" at bounding box center [570, 388] width 412 height 26
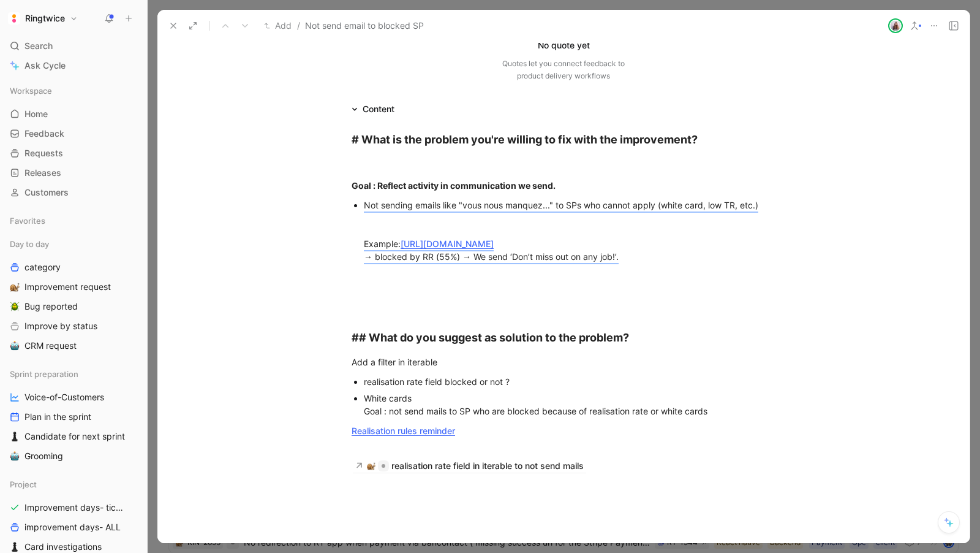
click at [364, 414] on div "White cards Goal : not send mails to SP who are blocked because of realisation …" at bounding box center [570, 404] width 412 height 26
click at [377, 420] on p "Goal : not send mails to SP who are blocked because of realisation rate or whit…" at bounding box center [570, 414] width 412 height 17
click at [367, 415] on div "Goal : not send mails to SP who are blocked because of realisation rate or whit…" at bounding box center [570, 414] width 412 height 13
click at [366, 415] on div "Goal : not send mails to SP who are blocked because of realisation rate or whit…" at bounding box center [570, 414] width 412 height 13
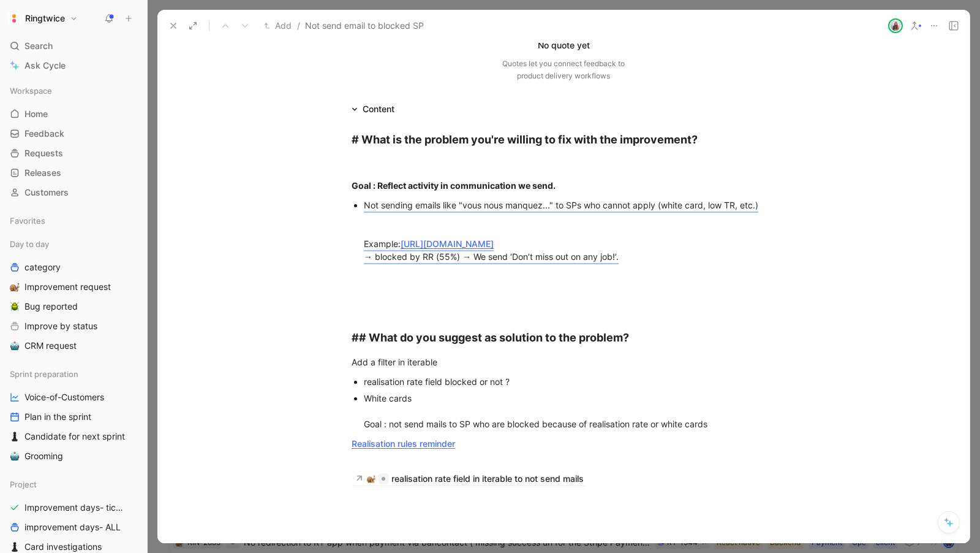
click at [474, 424] on div "White cards Goal : not send mails to SP who are blocked because of realisation …" at bounding box center [570, 410] width 412 height 39
click at [474, 425] on div "White cards Goal : not send mails to SP who are blocked because of realisation …" at bounding box center [570, 410] width 412 height 39
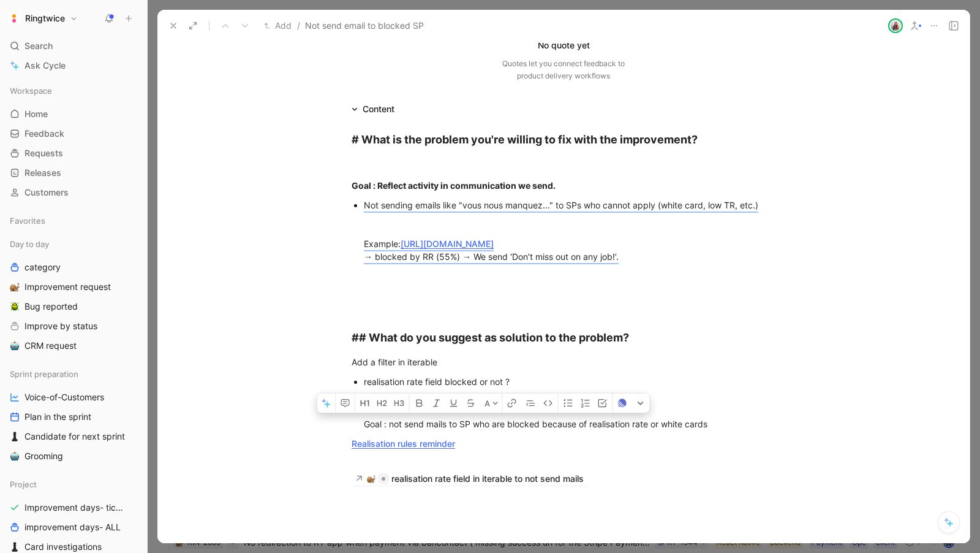
click at [703, 431] on p "White cards Goal : not send mails to SP who are blocked because of realisation …" at bounding box center [570, 411] width 412 height 42
drag, startPoint x: 714, startPoint y: 426, endPoint x: 355, endPoint y: 421, distance: 359.6
click at [355, 421] on ul "realisation rate field blocked or not ? White cards Goal : not send mails to SP…" at bounding box center [563, 402] width 470 height 59
copy div "Goal : not send mails to SP who are blocked because of realisation rate or whit…"
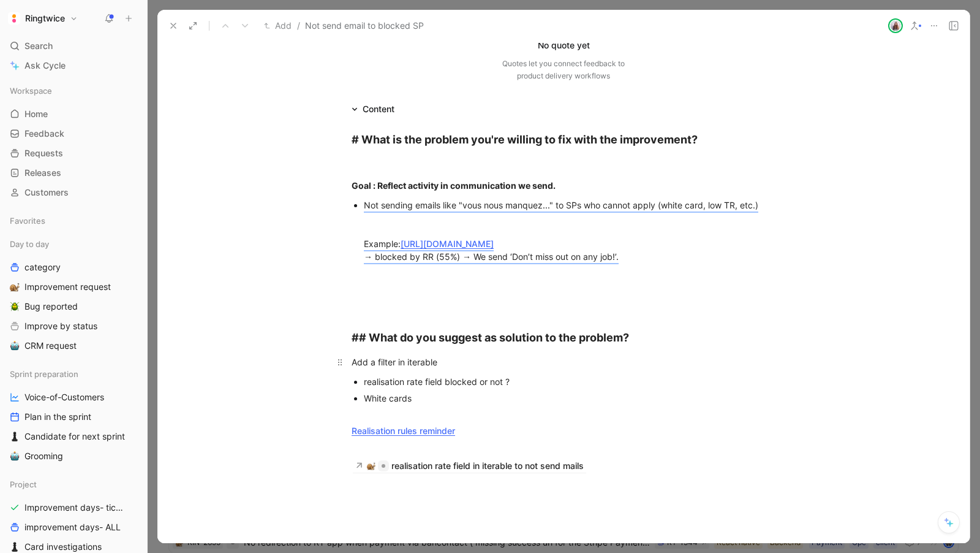
click at [351, 363] on p "Add a filter in iterable" at bounding box center [563, 362] width 470 height 20
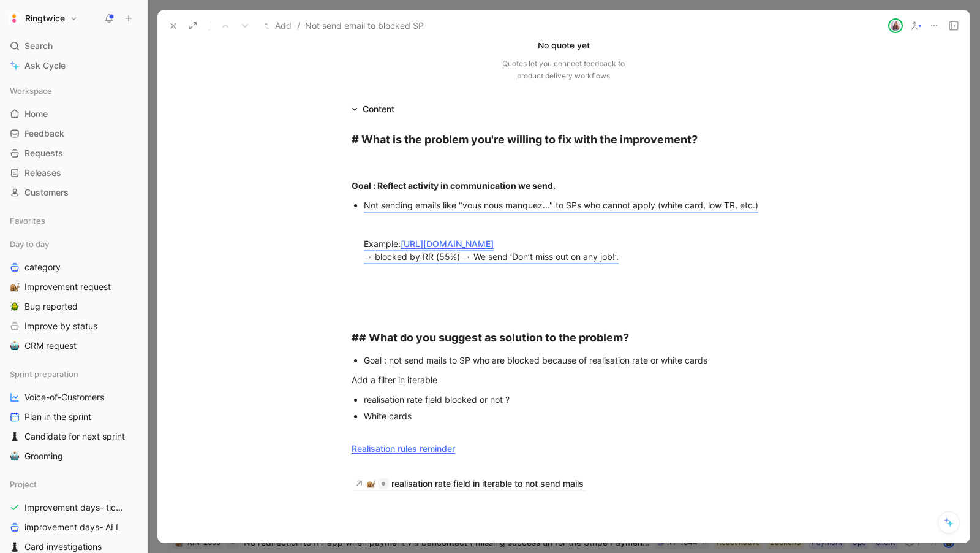
click at [361, 361] on ul "Goal : not send mails to SP who are blocked because of realisation rate or whit…" at bounding box center [563, 360] width 470 height 17
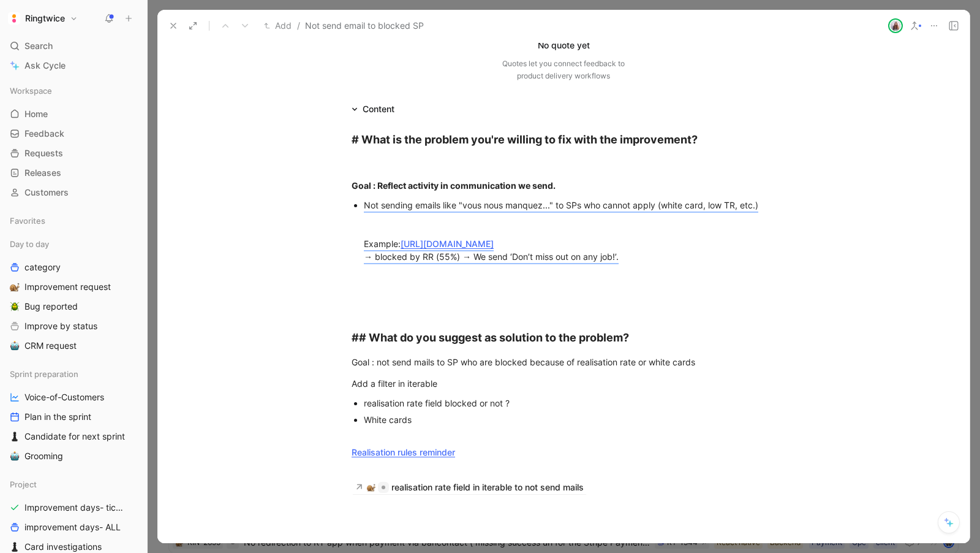
click at [467, 414] on div "White cards" at bounding box center [570, 426] width 412 height 26
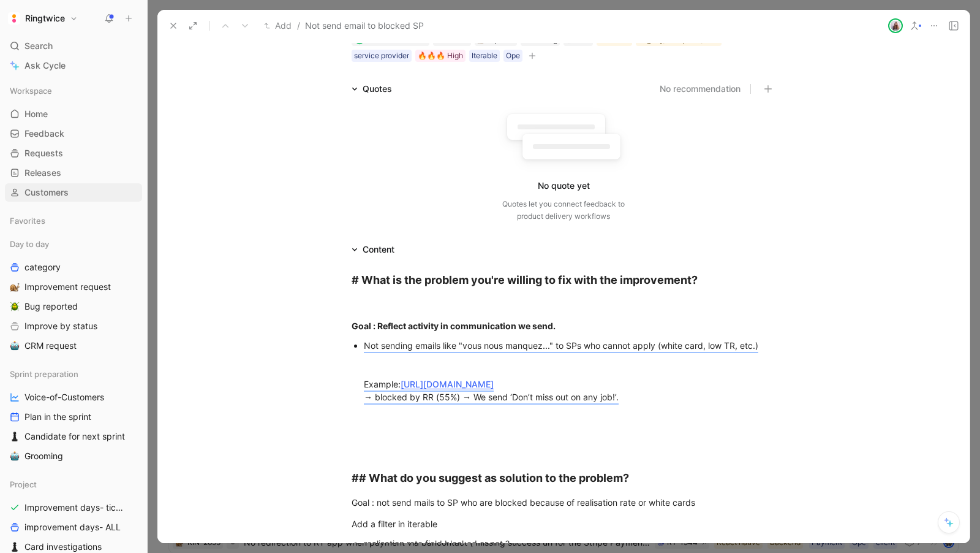
scroll to position [0, 0]
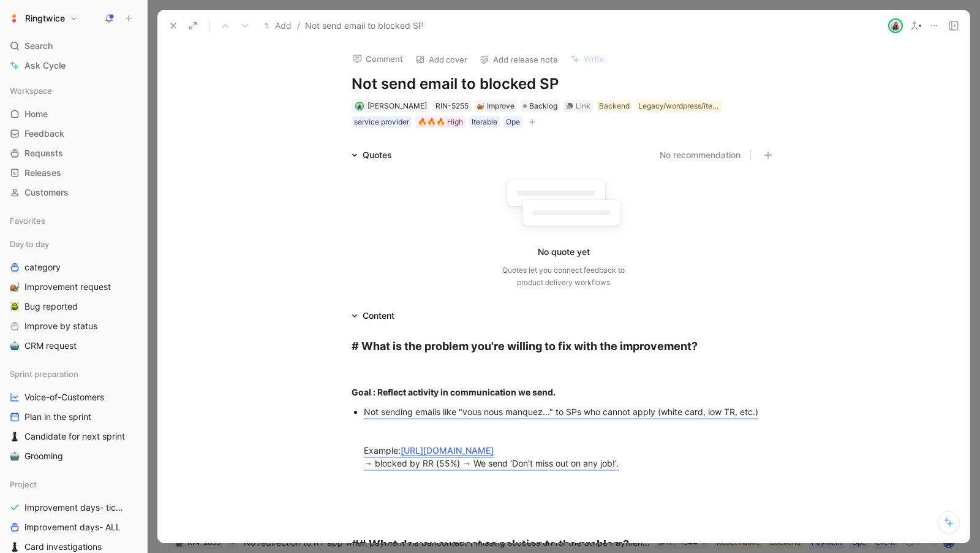
click at [378, 86] on h1 "Not send email to blocked SP" at bounding box center [564, 84] width 424 height 20
click at [414, 85] on h1 "Not send email to blocked SP" at bounding box center [564, 84] width 424 height 20
click at [417, 283] on div "No quote yet Quotes let you connect feedback to product delivery workflows" at bounding box center [564, 230] width 424 height 116
click at [444, 88] on h1 "Not sending email to blocked SP" at bounding box center [564, 84] width 424 height 20
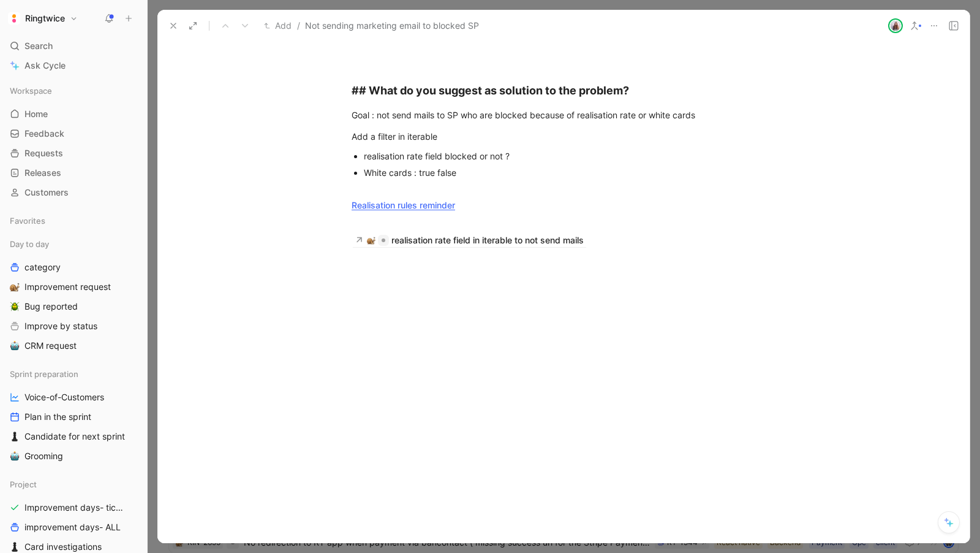
scroll to position [350, 0]
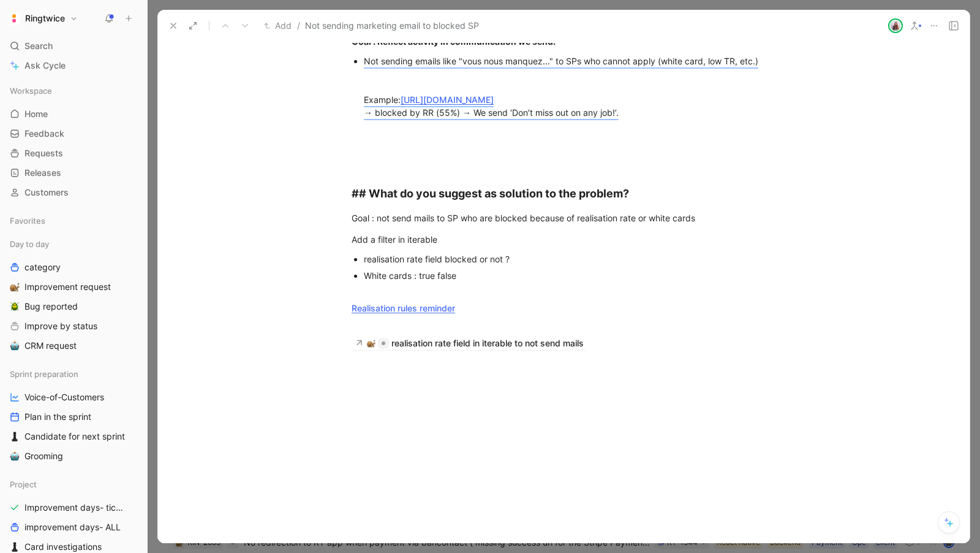
click at [517, 119] on div "Not sending emails like "vous nous manquez..." to SPs who cannot apply (white c…" at bounding box center [570, 93] width 412 height 77
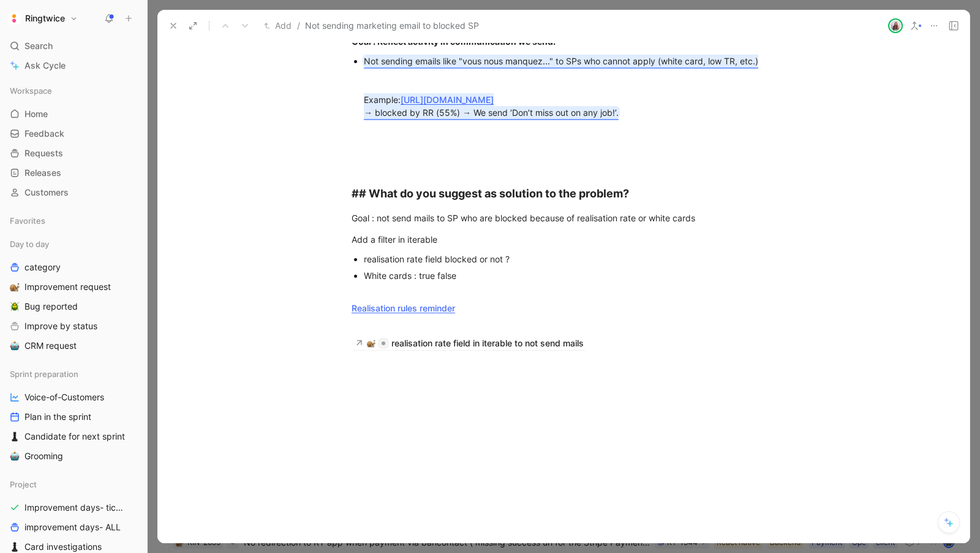
click at [512, 113] on mark "Not sending emails like "vous nous manquez..." to SPs who cannot apply (white c…" at bounding box center [561, 87] width 395 height 62
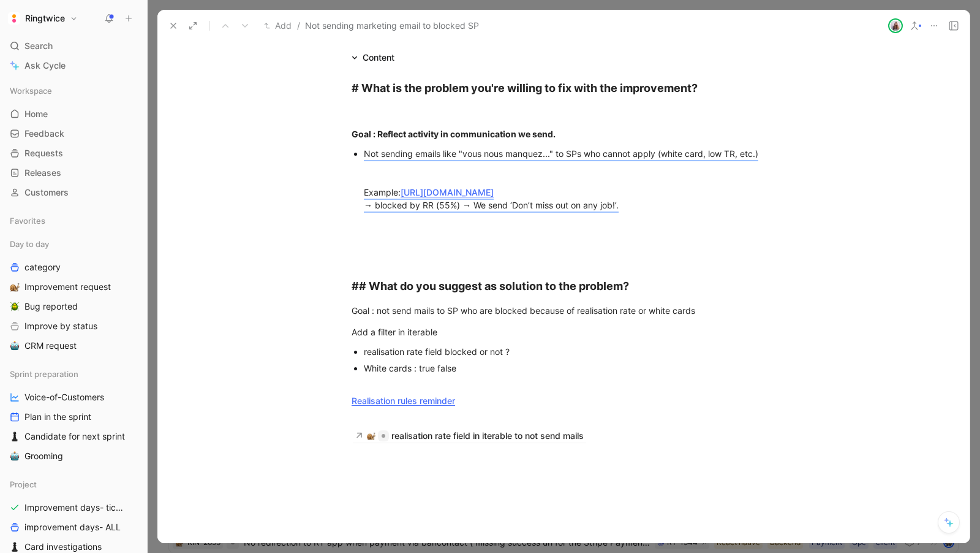
scroll to position [270, 0]
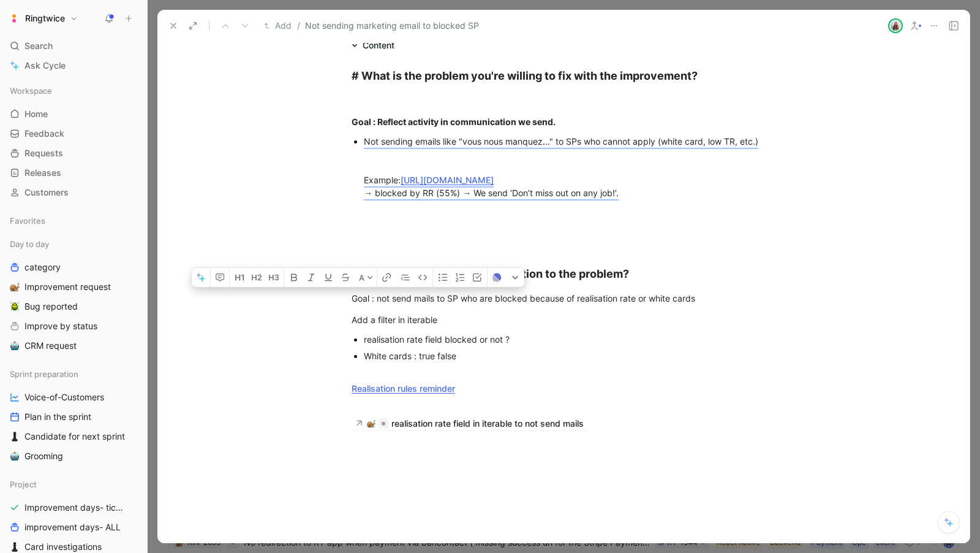
drag, startPoint x: 350, startPoint y: 298, endPoint x: 464, endPoint y: 366, distance: 132.2
click at [464, 366] on div "# What is the problem you're willing to fix with the improvement? Goal : Reflec…" at bounding box center [563, 248] width 812 height 390
click at [481, 386] on div "Realisation rules reminder" at bounding box center [564, 395] width 424 height 26
drag, startPoint x: 480, startPoint y: 364, endPoint x: 341, endPoint y: 297, distance: 154.3
click at [341, 297] on div "# What is the problem you're willing to fix with the improvement? Goal : Reflec…" at bounding box center [563, 248] width 812 height 390
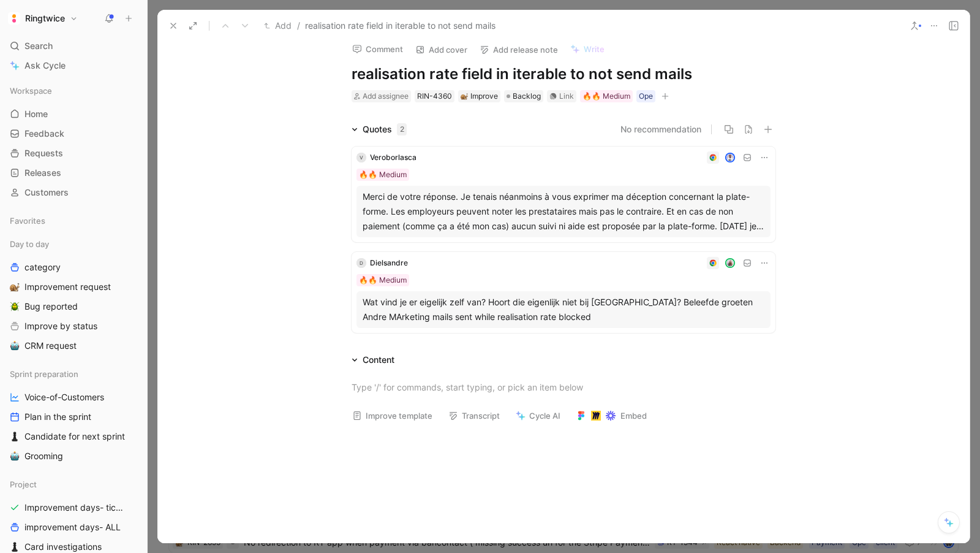
scroll to position [7, 0]
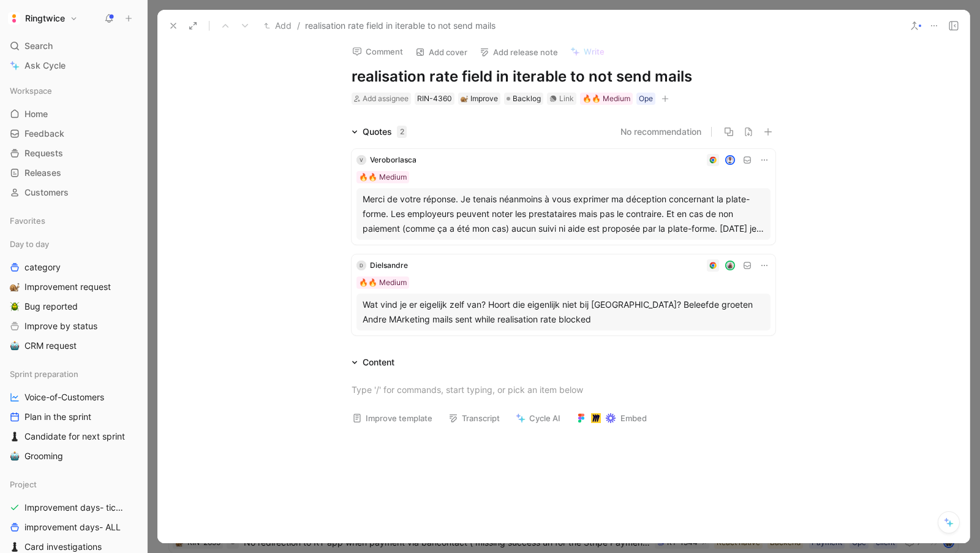
click at [465, 78] on h1 "realisation rate field in iterable to not send mails" at bounding box center [564, 77] width 424 height 20
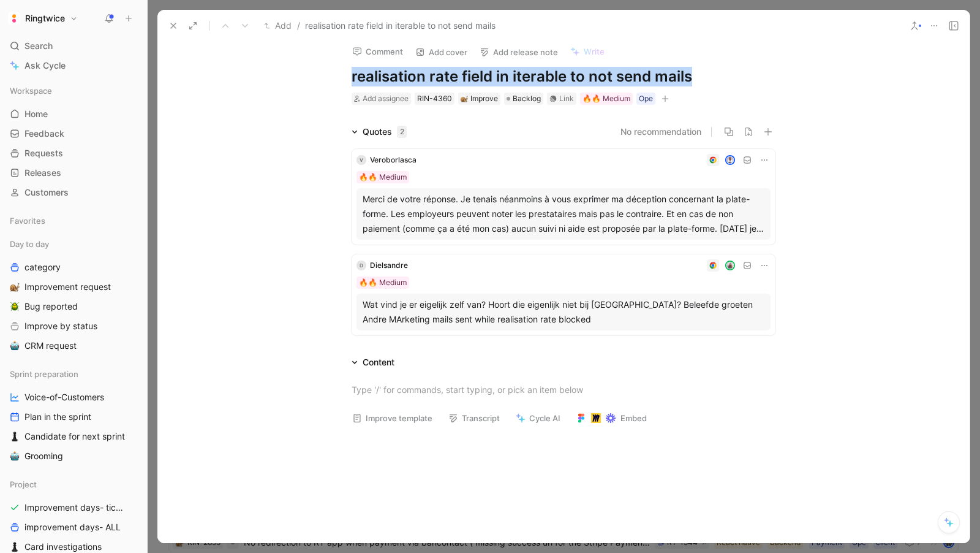
click at [465, 78] on h1 "realisation rate field in iterable to not send mails" at bounding box center [564, 77] width 424 height 20
copy h1 "realisation rate field in iterable to not send mails"
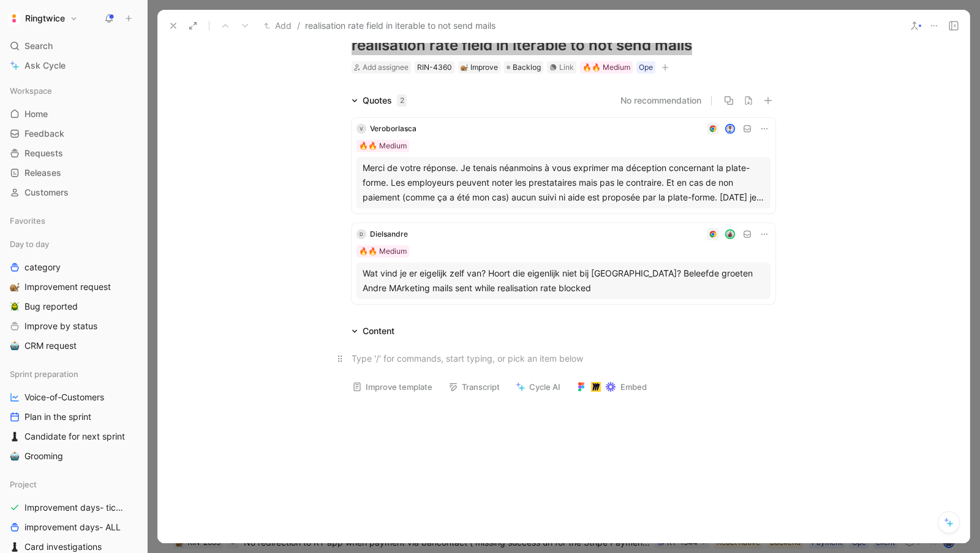
scroll to position [40, 0]
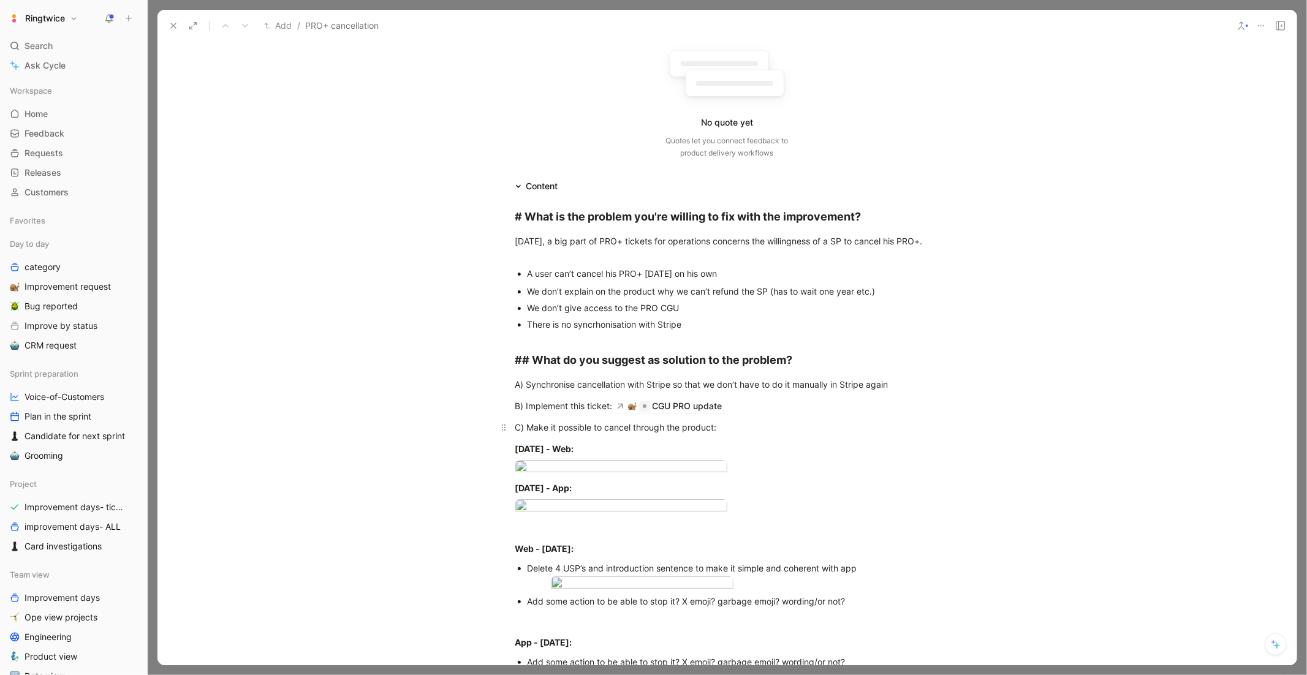
scroll to position [154, 0]
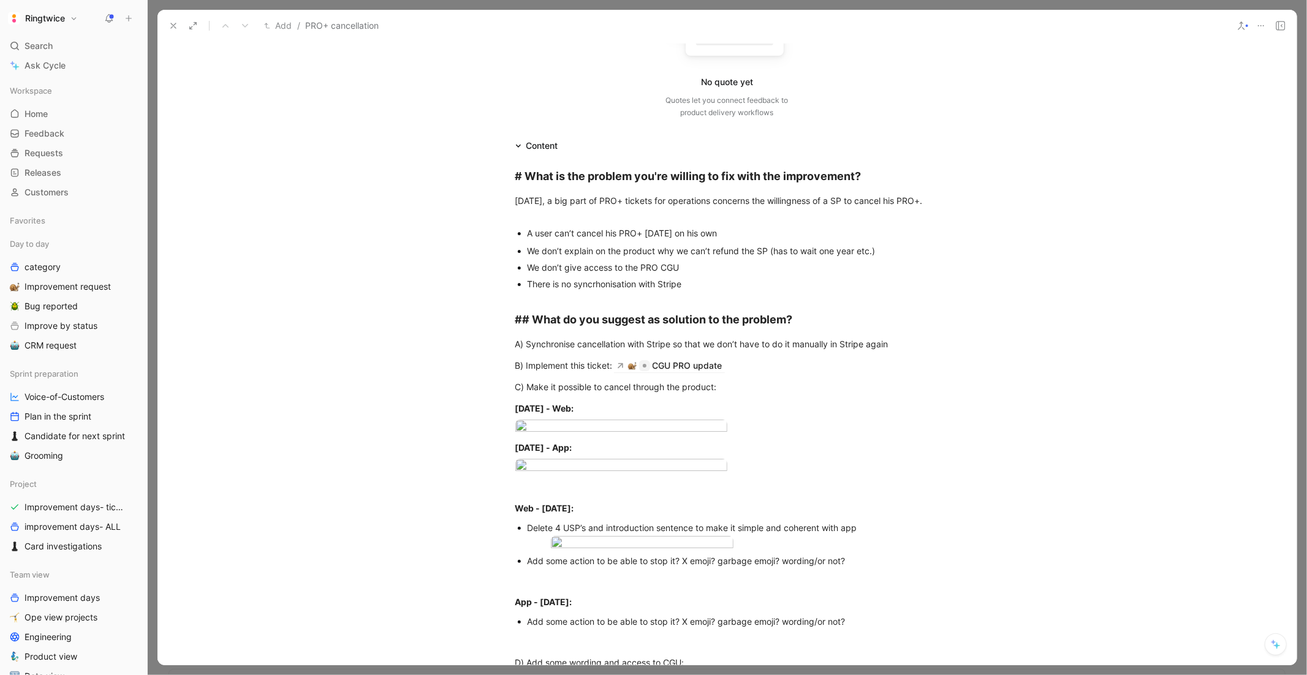
click at [667, 247] on div "We don’t explain on the product why we can’t refund the SP (has to wait one yea…" at bounding box center [733, 250] width 412 height 13
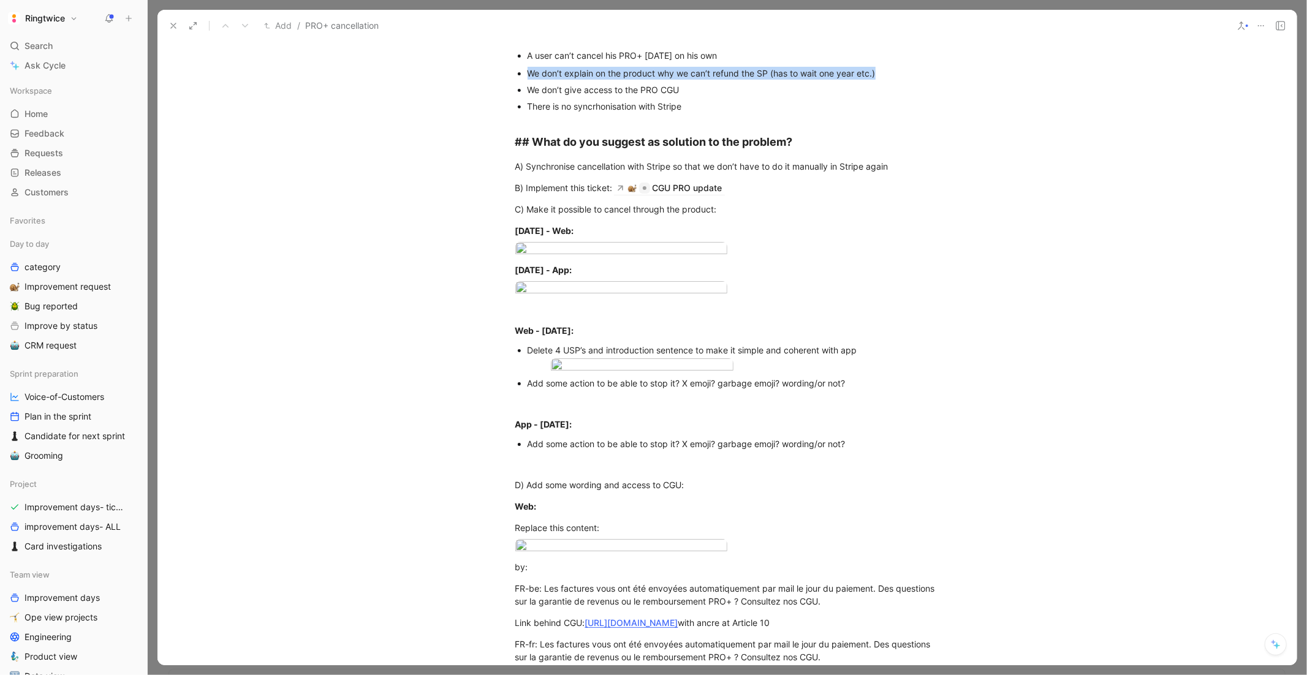
scroll to position [333, 0]
click at [562, 192] on div "B) Implement this ticket: CGU PRO update" at bounding box center [727, 187] width 424 height 13
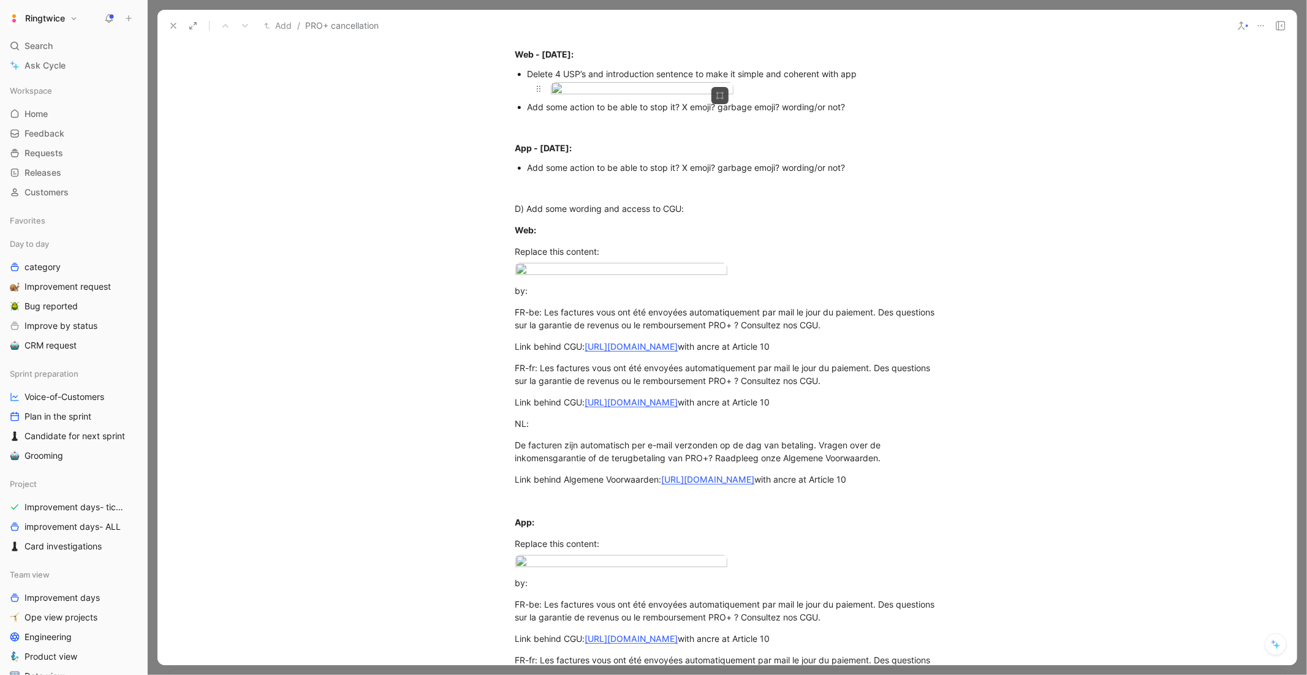
scroll to position [625, 0]
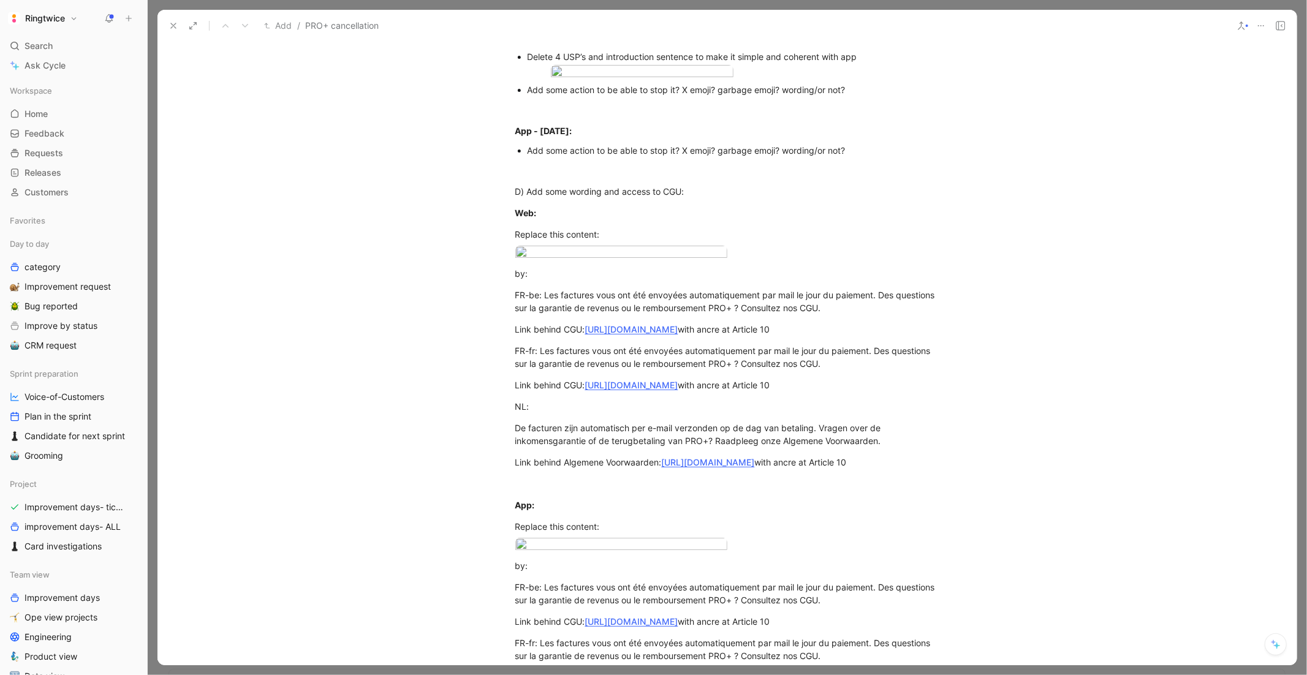
click at [587, 96] on div "Add some action to be able to stop it? X emoji? garbage emoji? wording/or not?" at bounding box center [733, 89] width 412 height 13
click at [584, 119] on p at bounding box center [727, 109] width 470 height 20
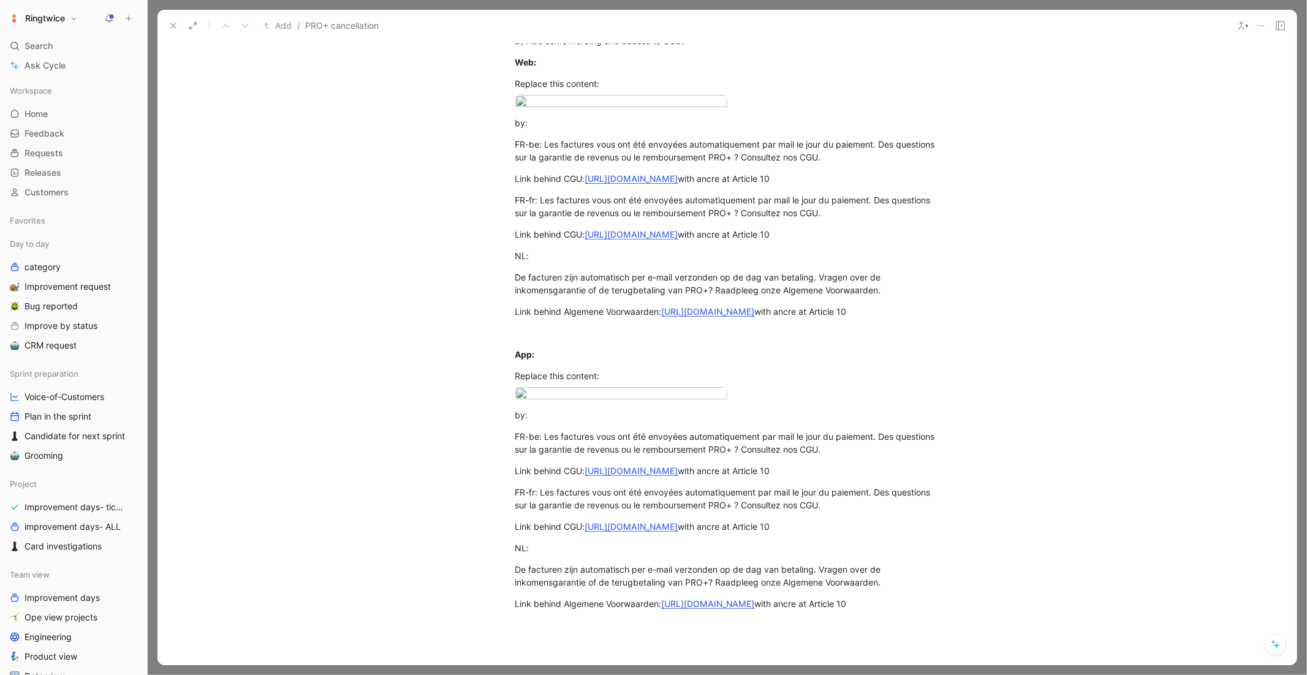
scroll to position [791, 0]
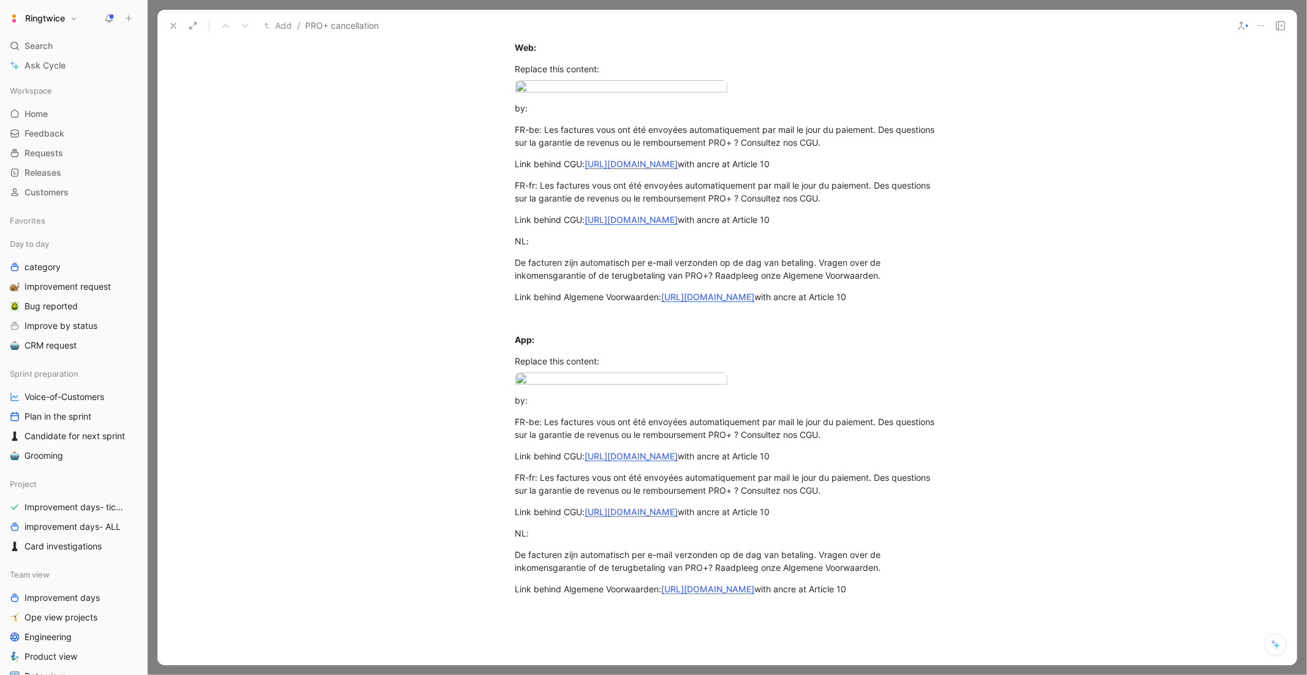
drag, startPoint x: 855, startPoint y: 384, endPoint x: 679, endPoint y: 387, distance: 176.5
click at [614, 11] on div at bounding box center [727, 4] width 424 height 13
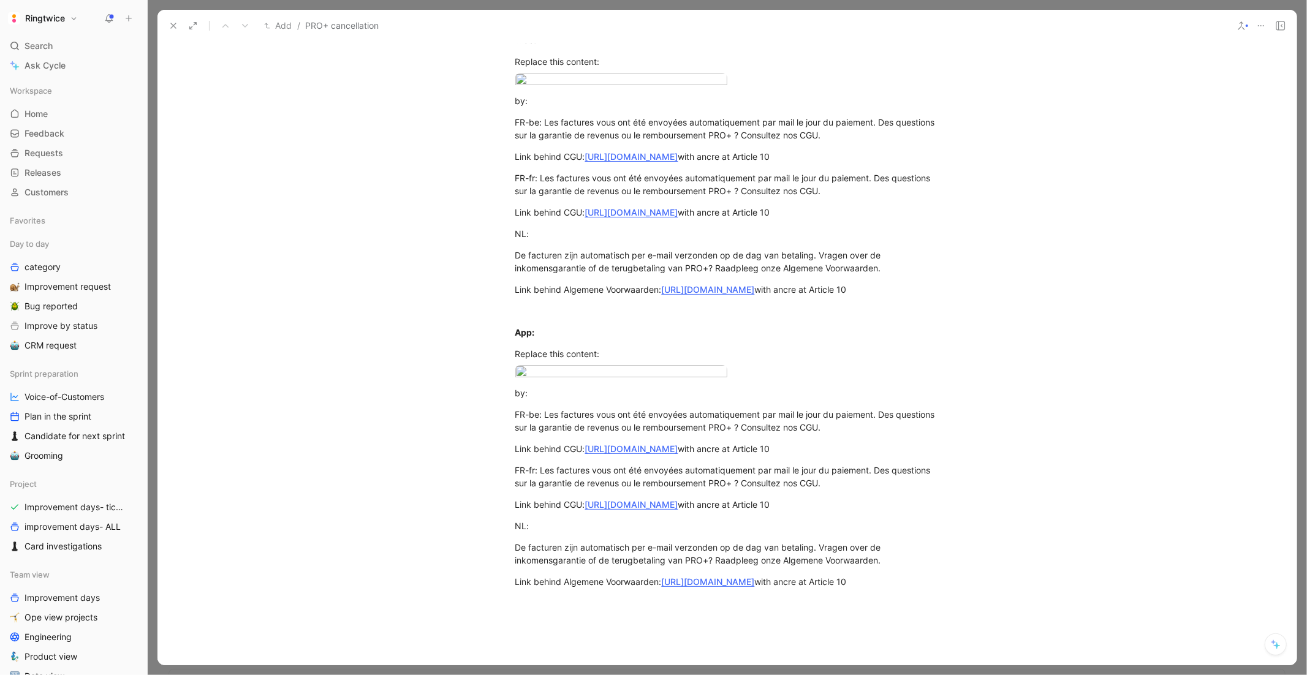
scroll to position [804, 0]
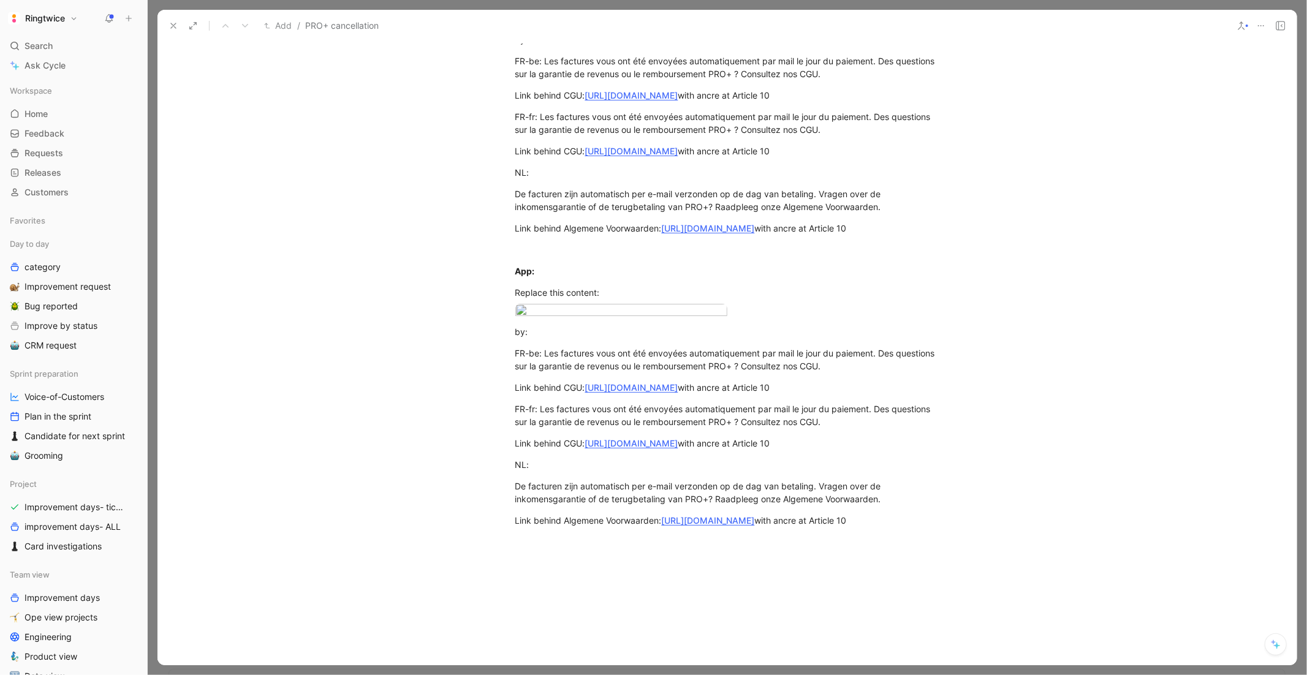
scroll to position [866, 0]
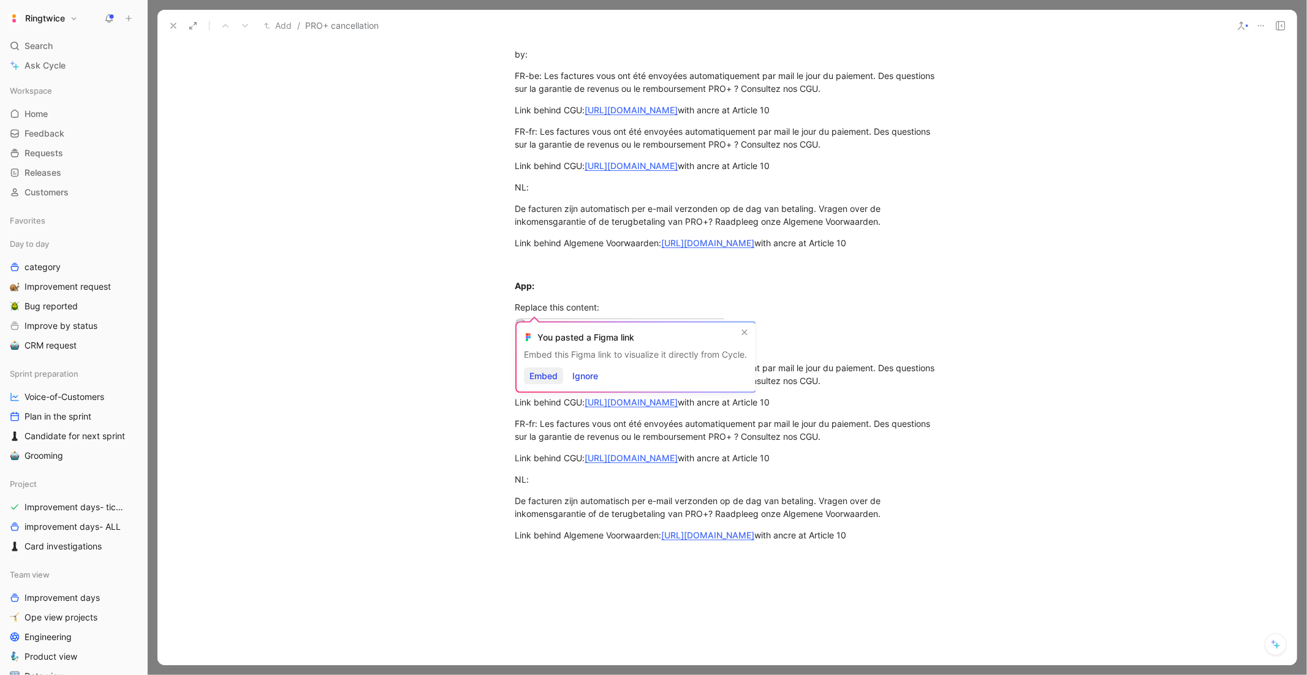
click at [542, 377] on span "Embed" at bounding box center [543, 376] width 28 height 15
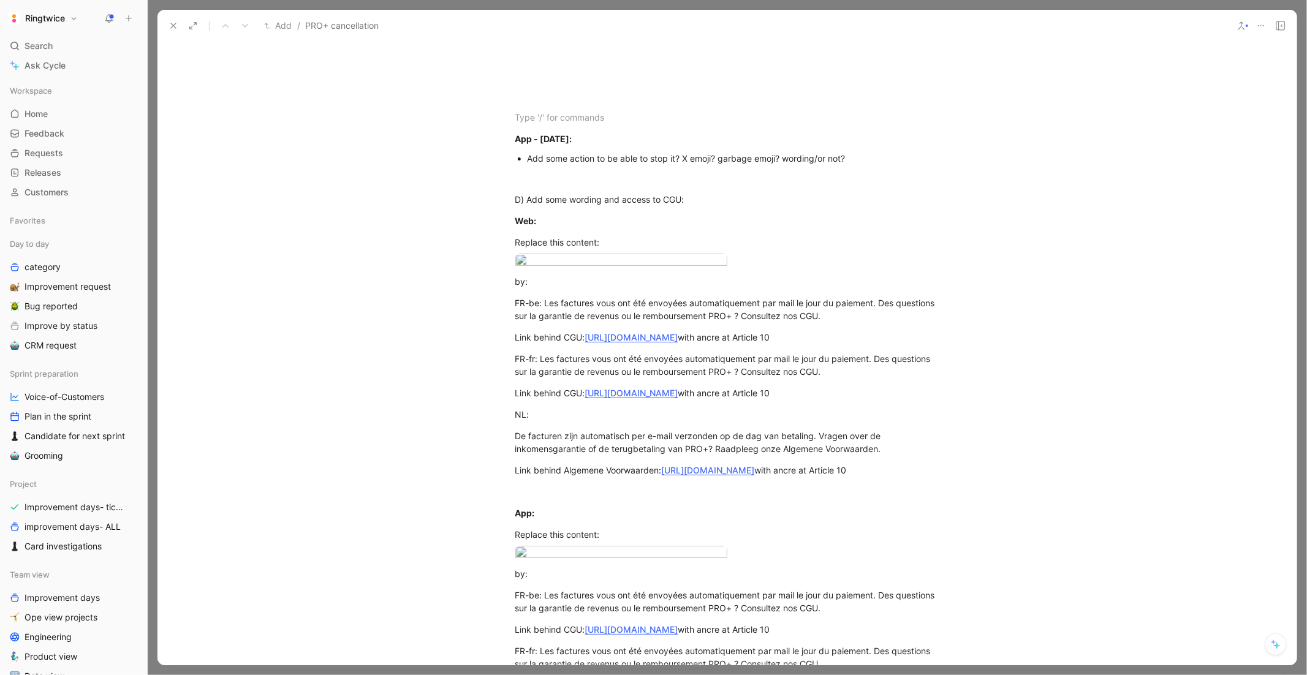
scroll to position [945, 0]
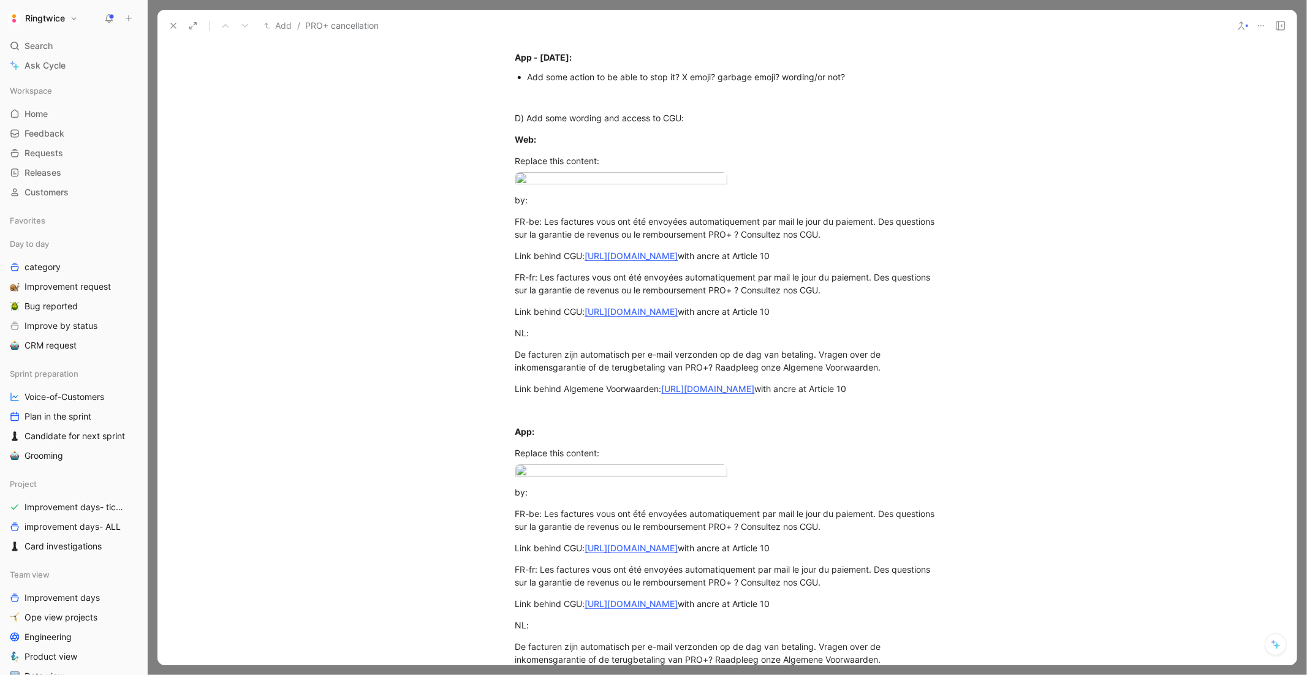
scroll to position [947, 0]
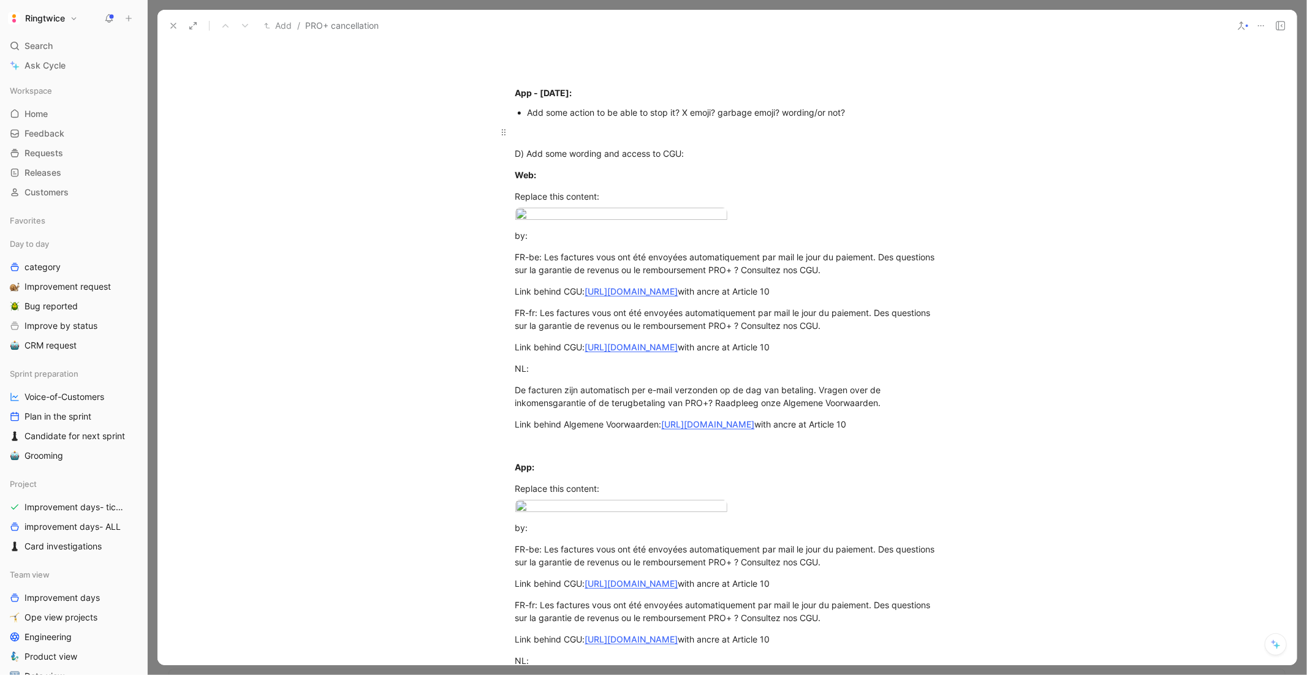
click at [716, 138] on div at bounding box center [727, 132] width 424 height 13
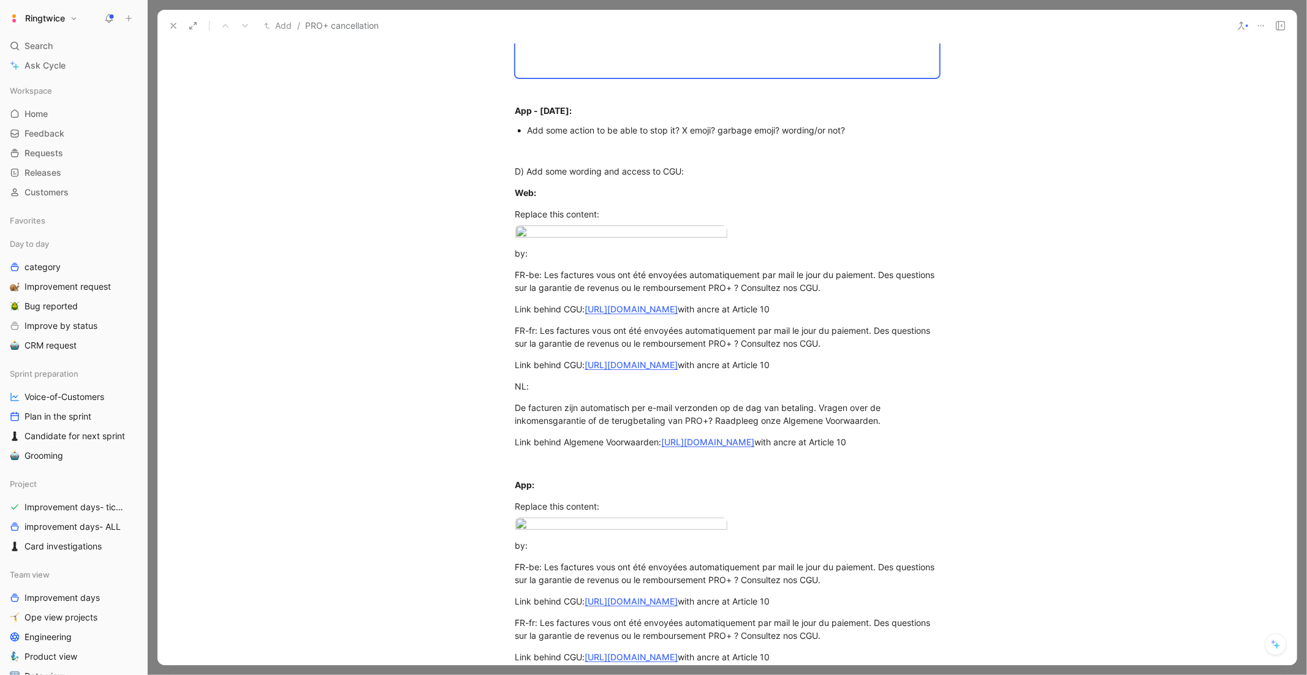
scroll to position [957, 0]
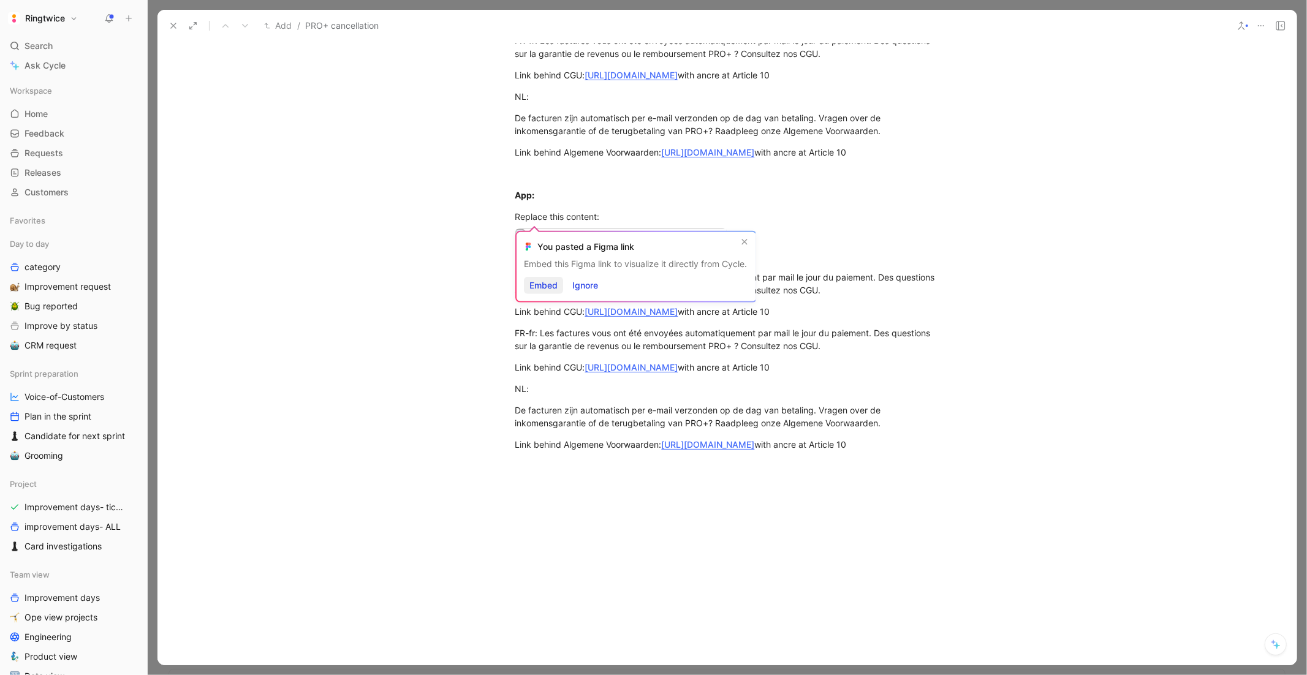
click at [551, 280] on span "Embed" at bounding box center [543, 285] width 28 height 15
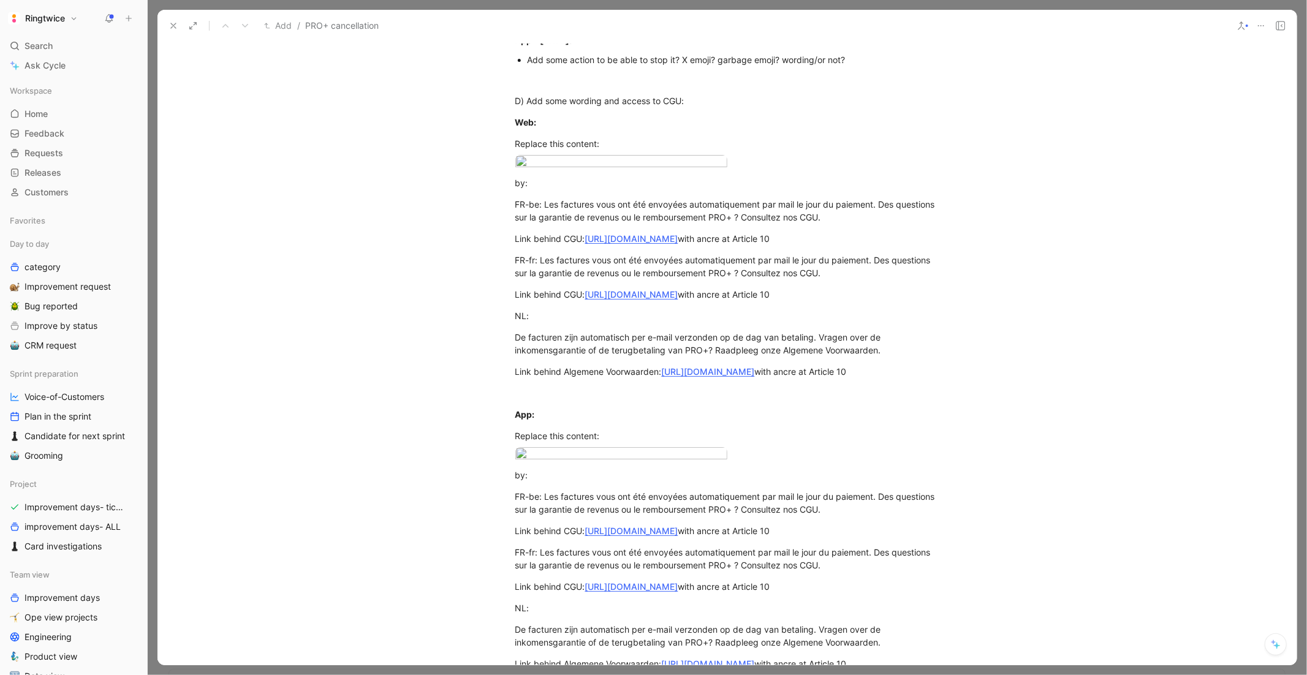
scroll to position [1038, 0]
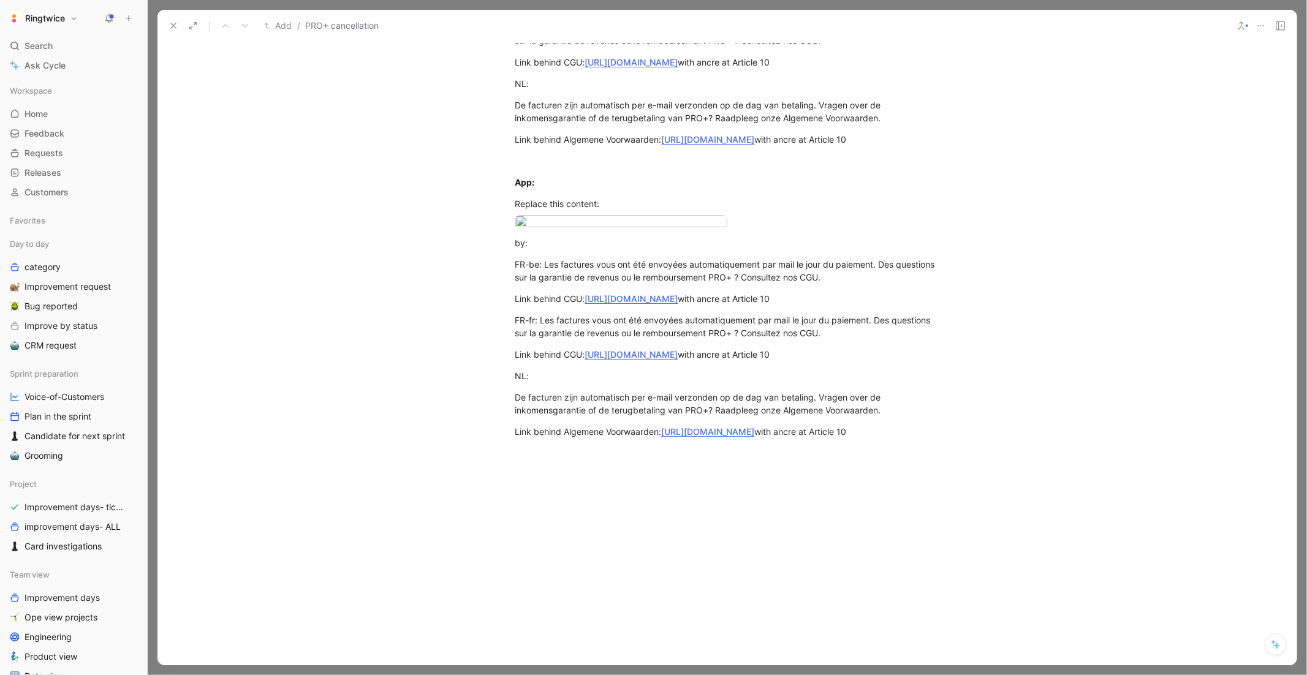
scroll to position [971, 0]
drag, startPoint x: 673, startPoint y: 209, endPoint x: 500, endPoint y: 187, distance: 174.7
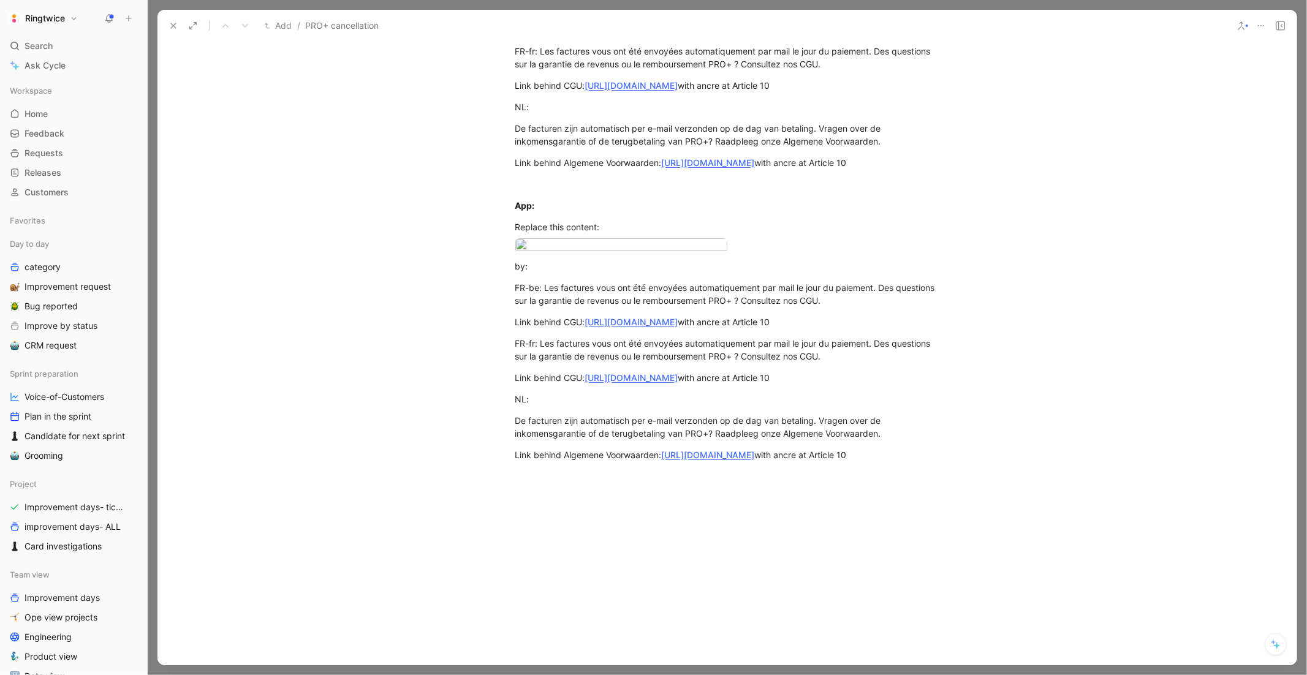
drag, startPoint x: 599, startPoint y: 219, endPoint x: 512, endPoint y: 221, distance: 87.6
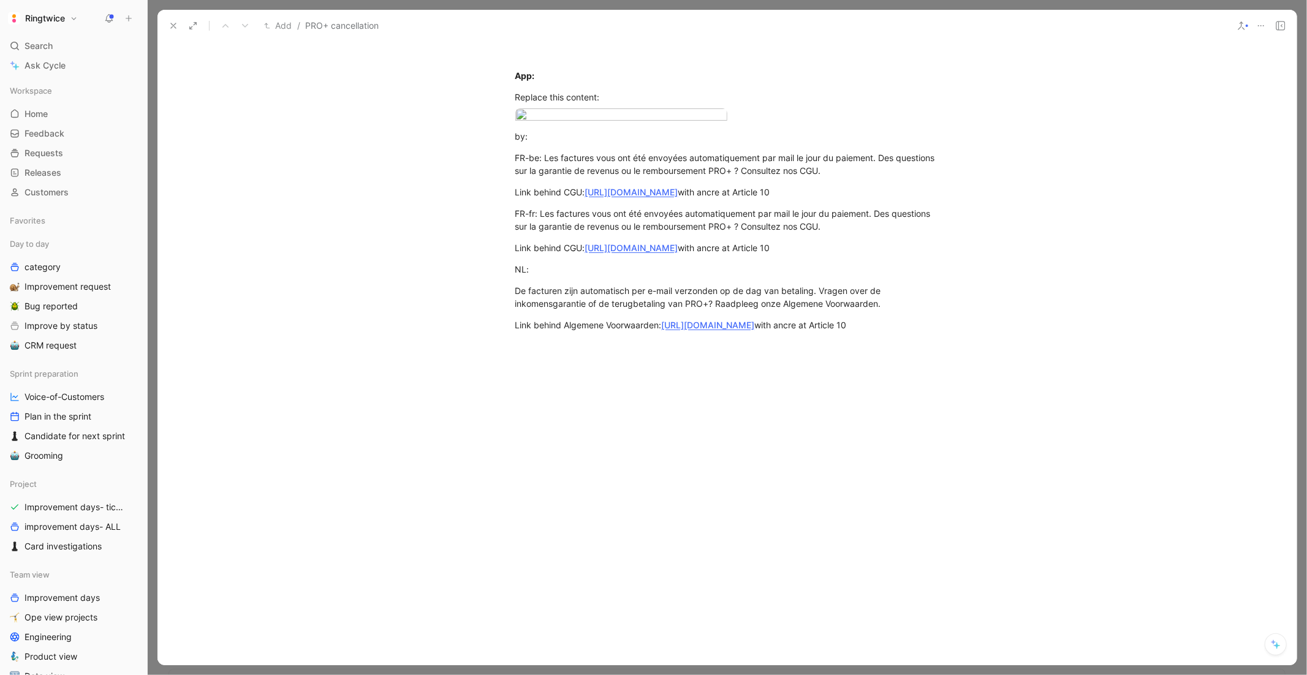
scroll to position [1144, 0]
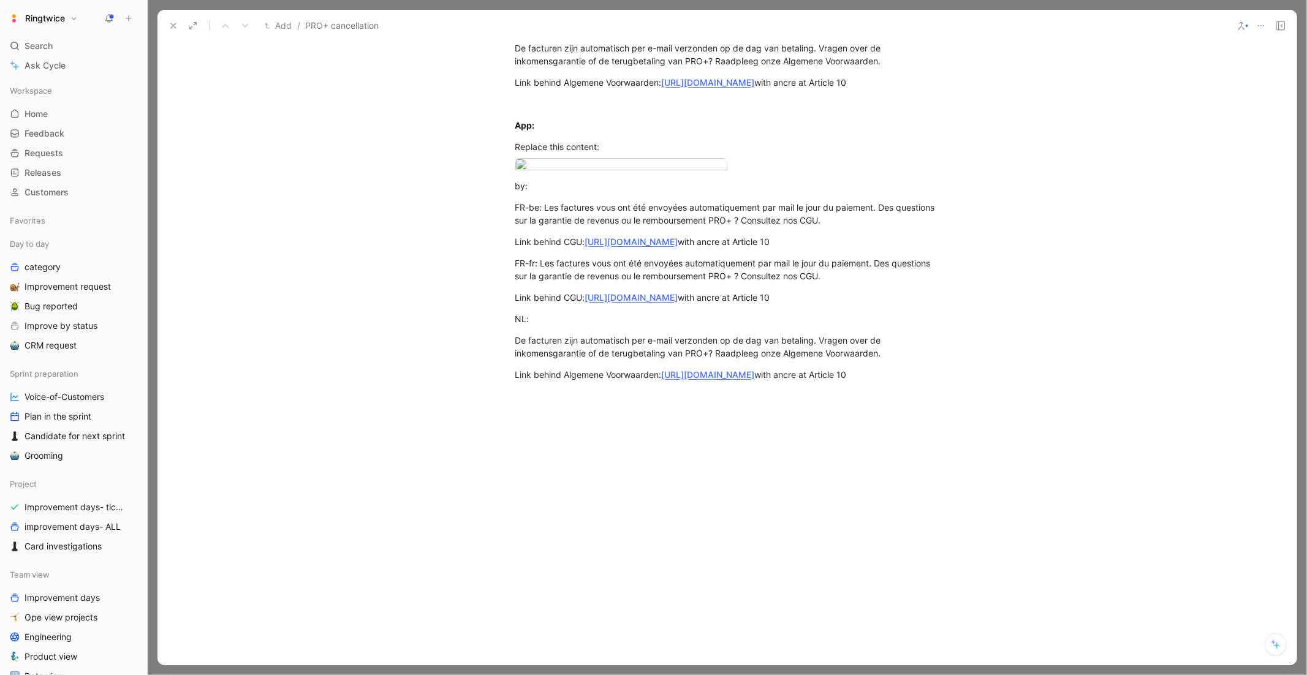
scroll to position [1045, 0]
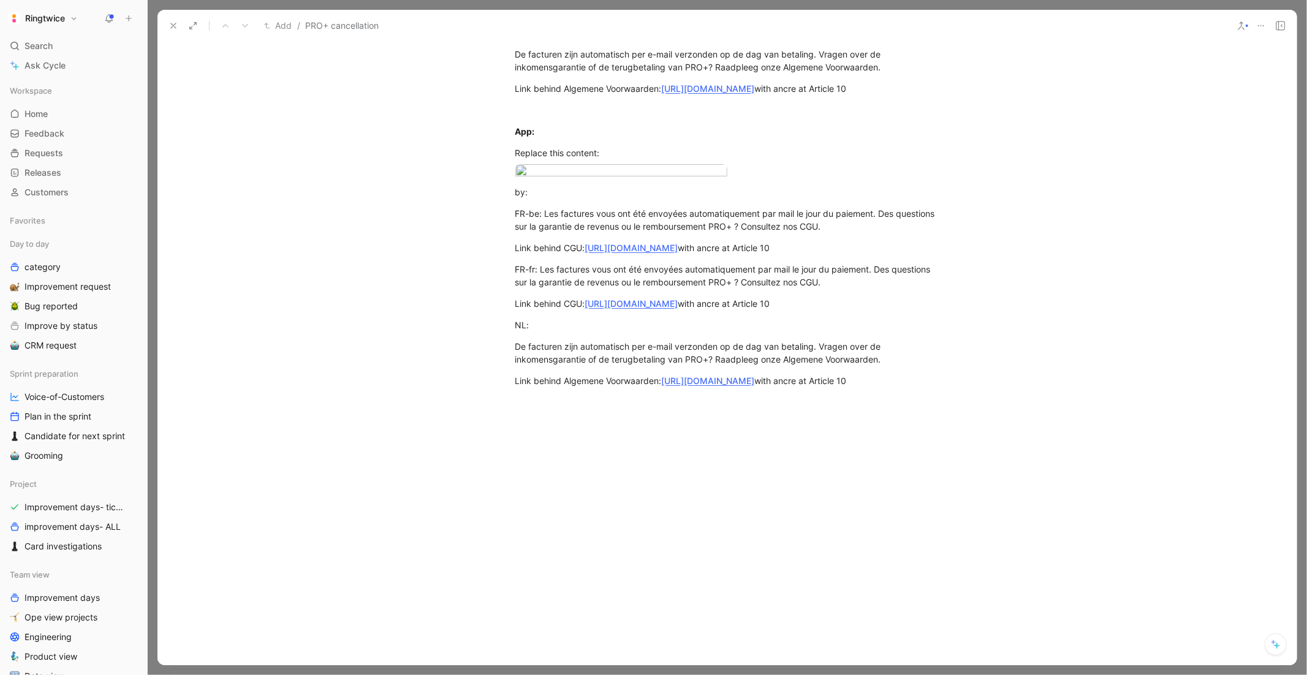
drag, startPoint x: 774, startPoint y: 225, endPoint x: 624, endPoint y: 229, distance: 150.1
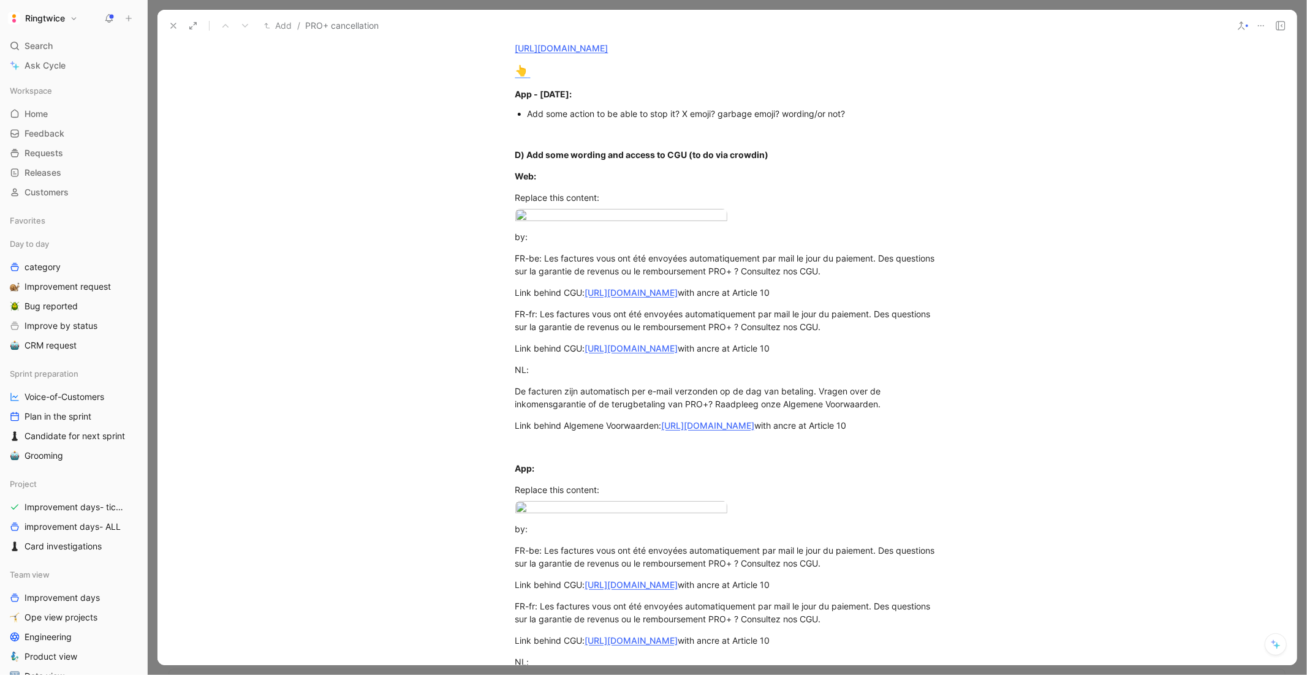
scroll to position [743, 0]
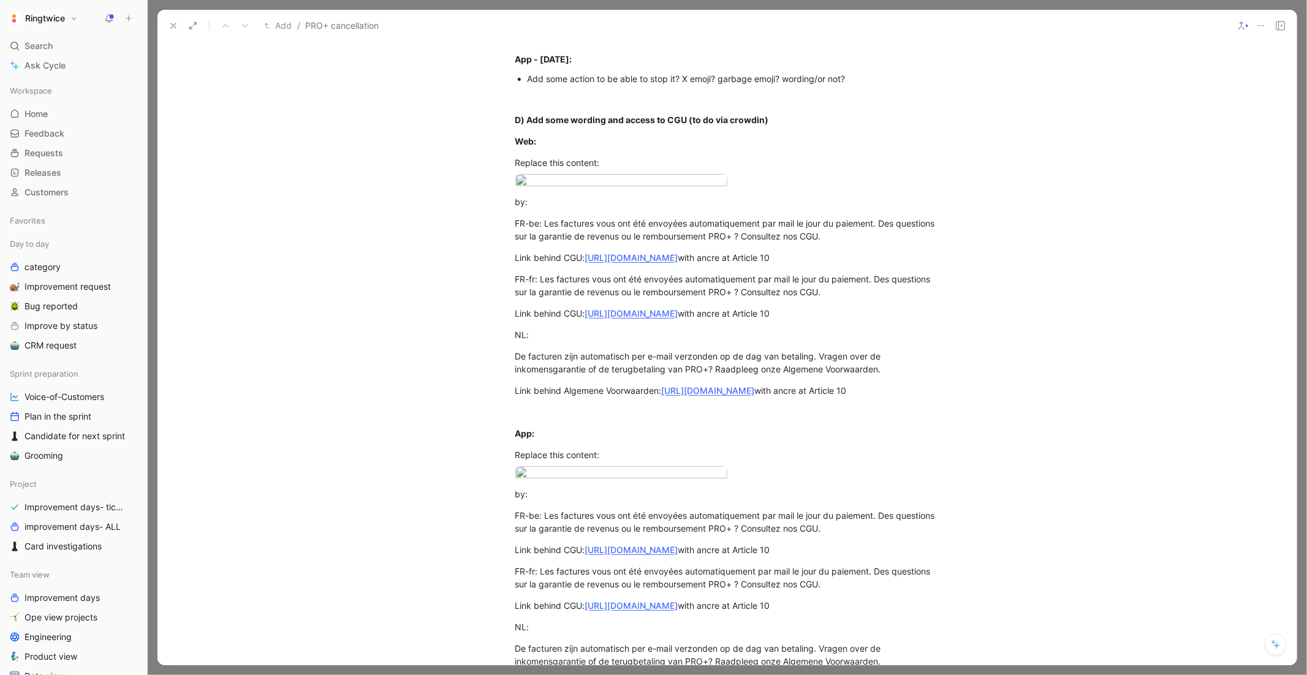
click at [667, 48] on p "👆" at bounding box center [727, 36] width 470 height 23
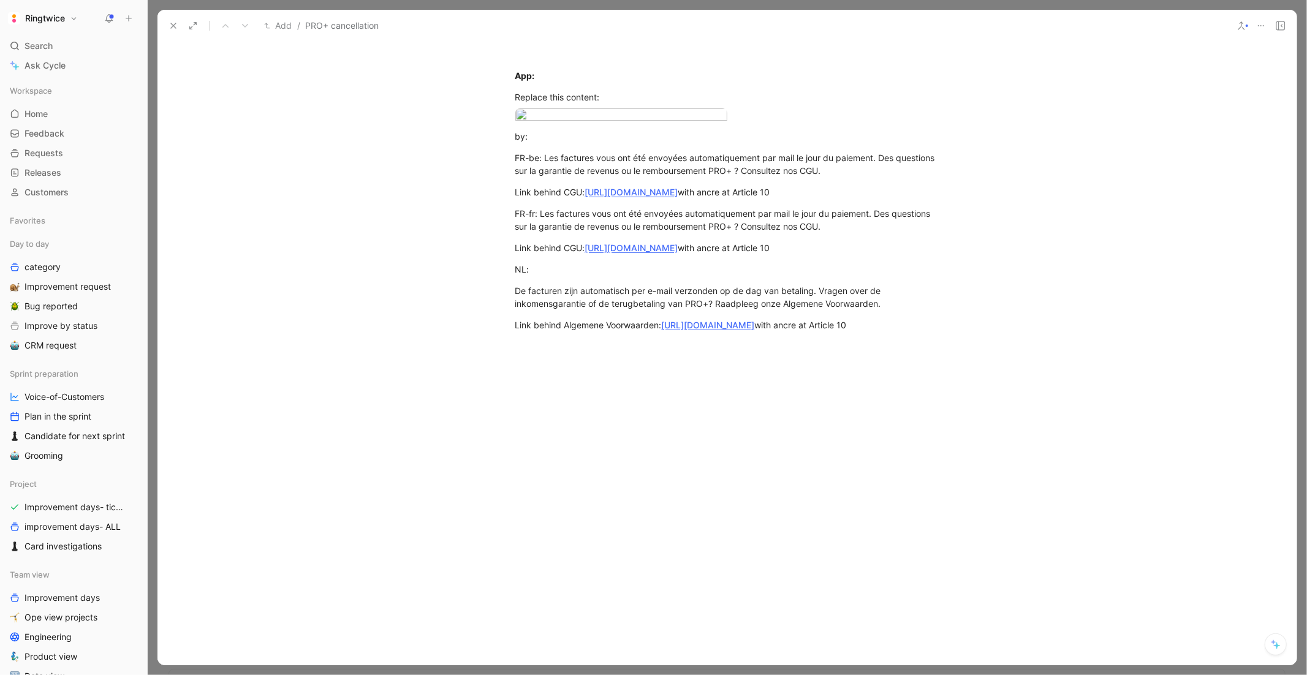
scroll to position [1582, 0]
click at [575, 440] on div at bounding box center [726, 446] width 1139 height 203
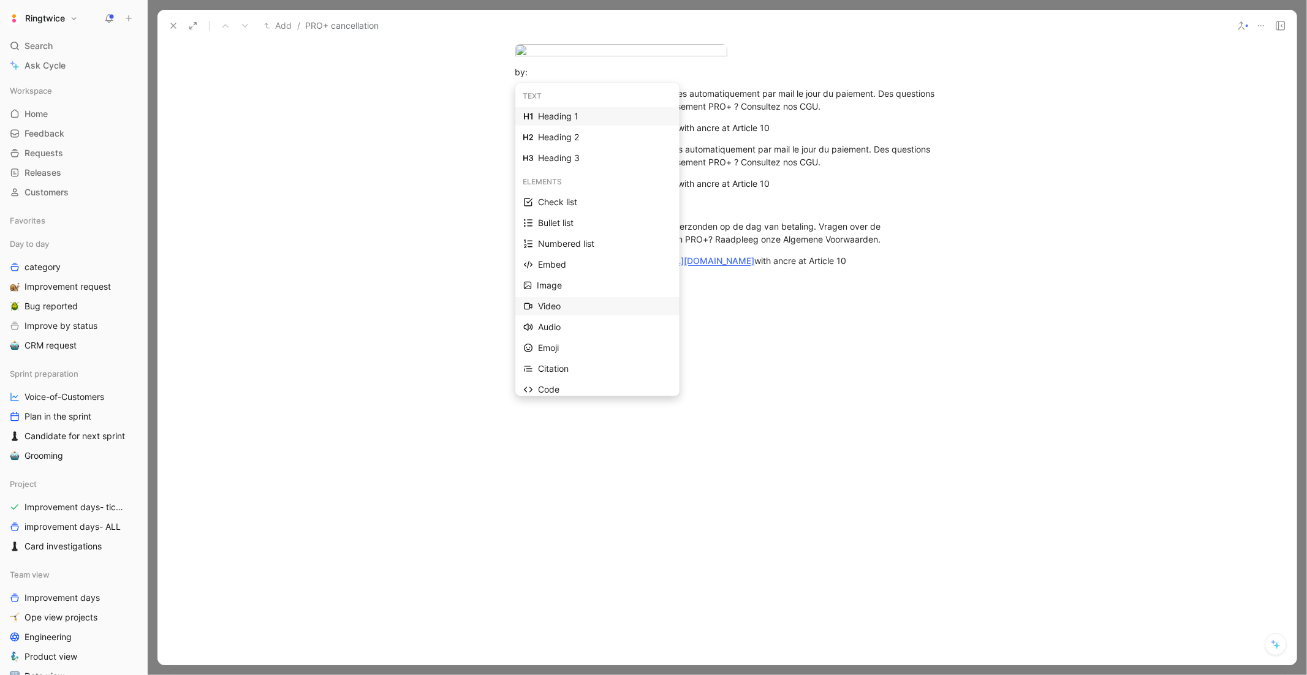
scroll to position [13, 0]
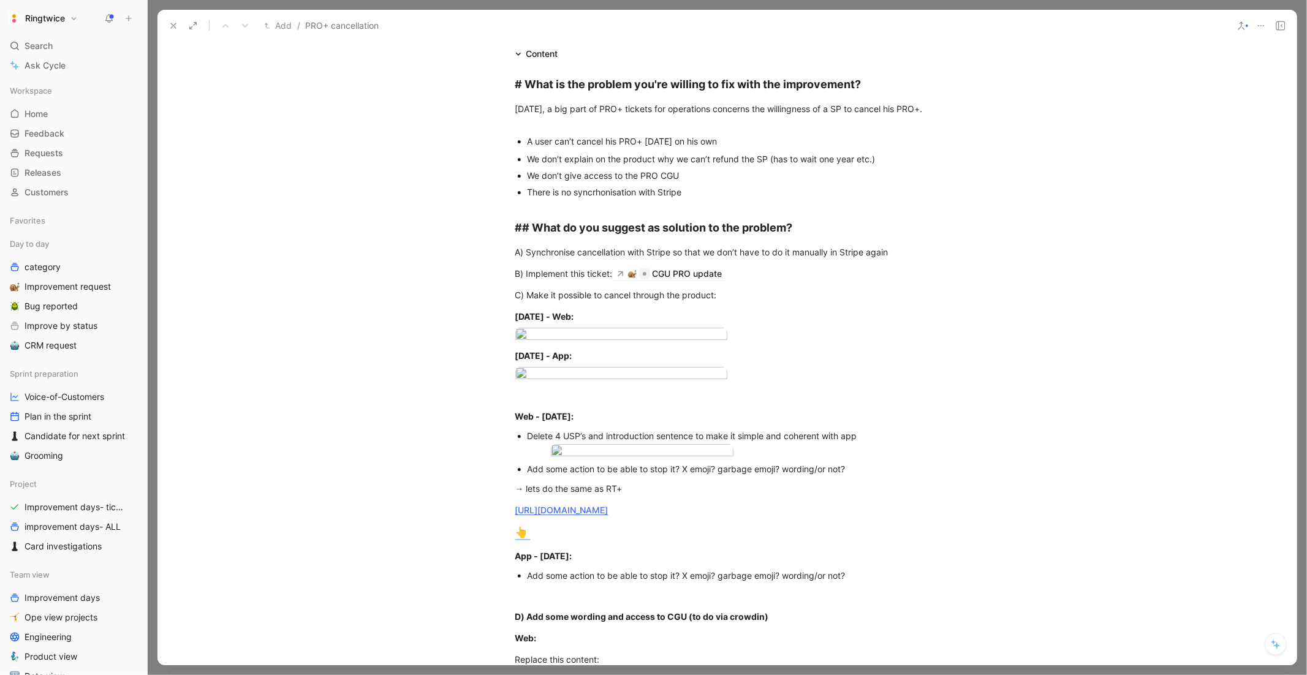
scroll to position [305, 0]
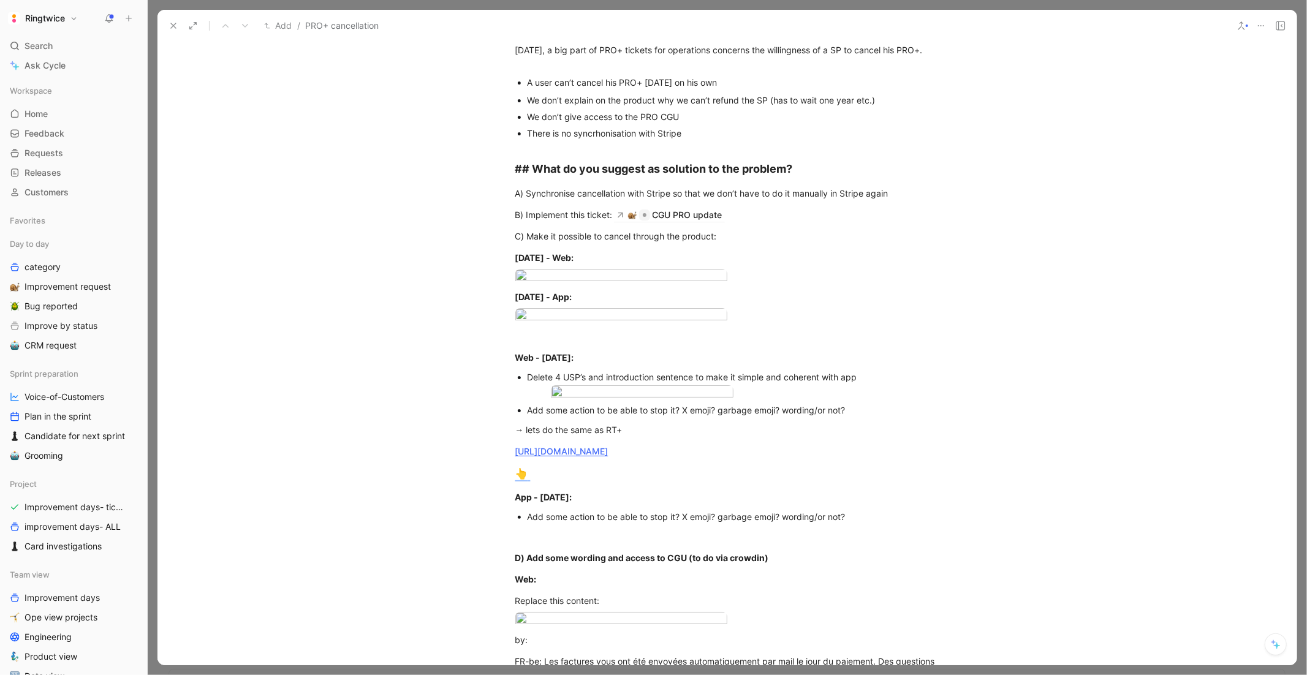
click at [175, 29] on icon at bounding box center [173, 26] width 10 height 10
